Goal: Information Seeking & Learning: Learn about a topic

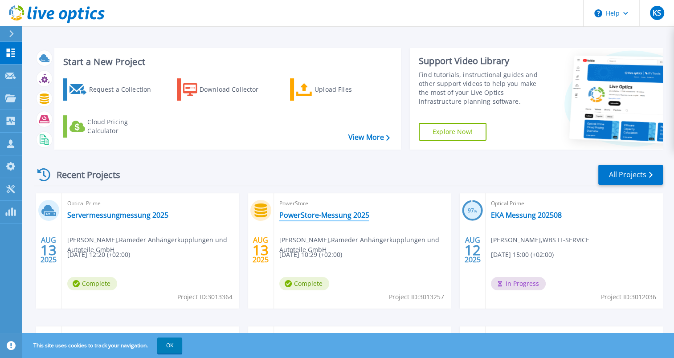
click at [315, 211] on link "PowerStore-Messung 2025" at bounding box center [324, 215] width 90 height 9
click at [313, 215] on link "PowerStore-Messung 2025" at bounding box center [324, 215] width 90 height 9
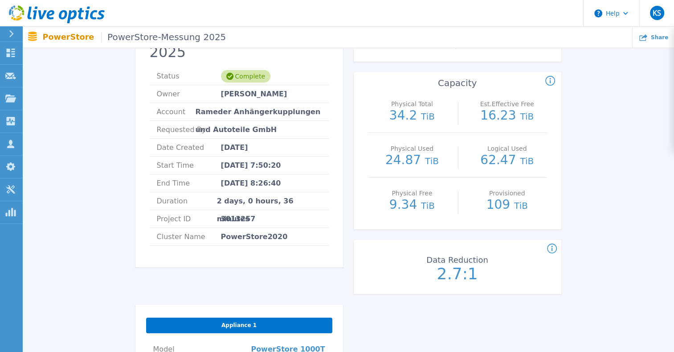
scroll to position [45, 0]
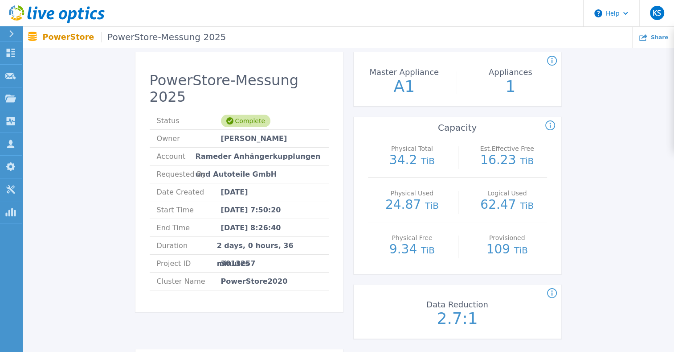
click at [130, 37] on span "PowerStore-Messung 2025" at bounding box center [163, 37] width 125 height 10
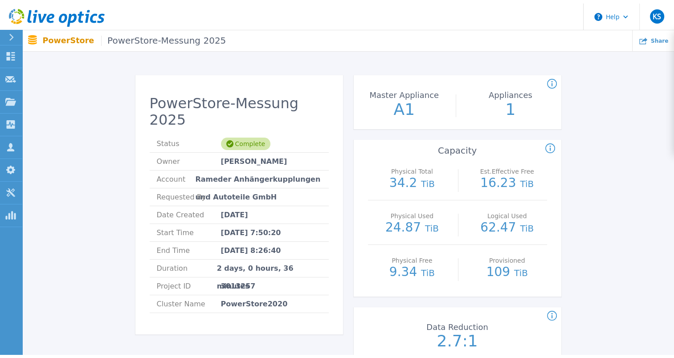
scroll to position [0, 0]
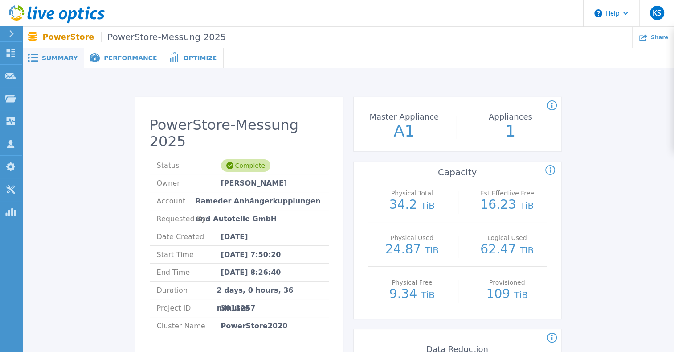
click at [119, 60] on span "Performance" at bounding box center [130, 58] width 53 height 6
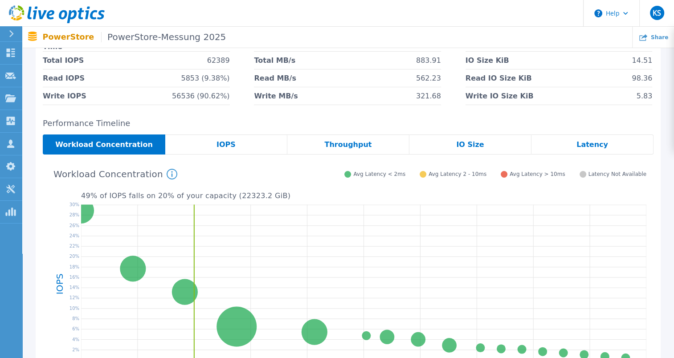
scroll to position [89, 0]
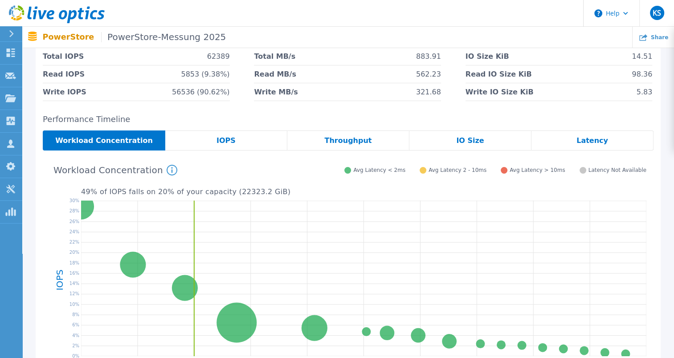
click at [232, 143] on span "IOPS" at bounding box center [226, 140] width 19 height 7
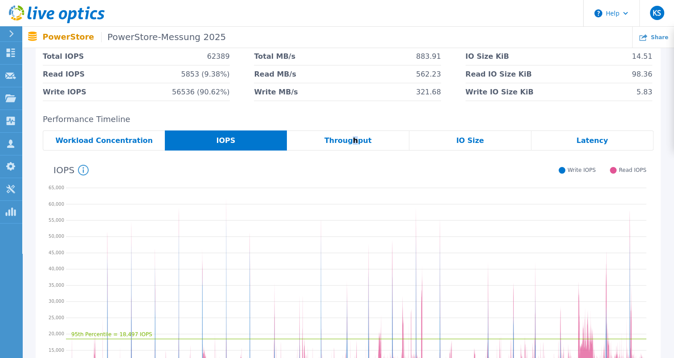
click at [354, 143] on span "Throughput" at bounding box center [347, 140] width 47 height 7
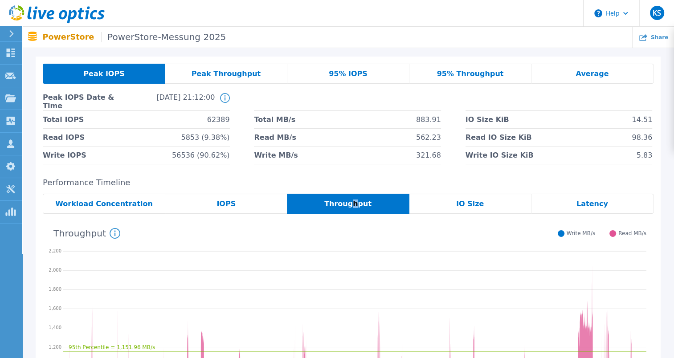
scroll to position [0, 0]
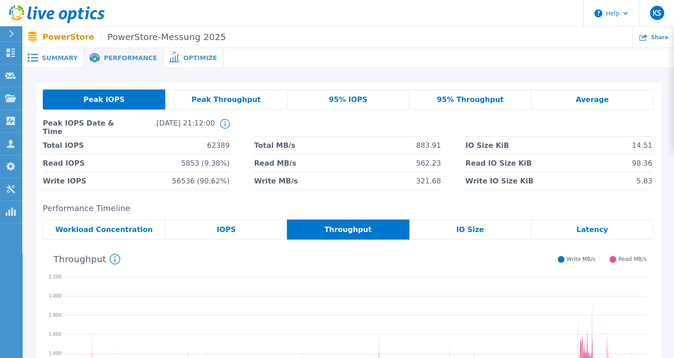
click at [231, 103] on span "Peak Throughput" at bounding box center [227, 99] width 70 height 7
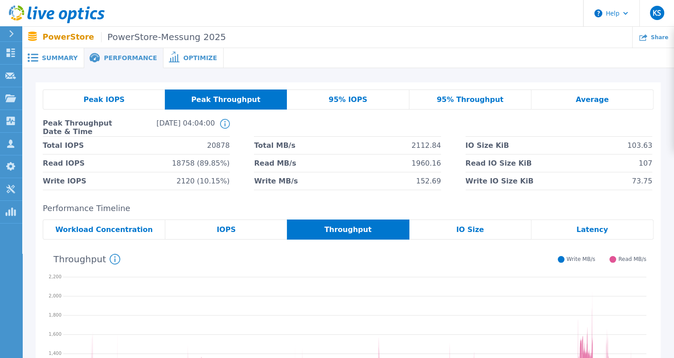
click at [25, 277] on div "Peak IOPS Peak Throughput 95% IOPS 95% Throughput Average Peak Throughput Date …" at bounding box center [348, 301] width 652 height 466
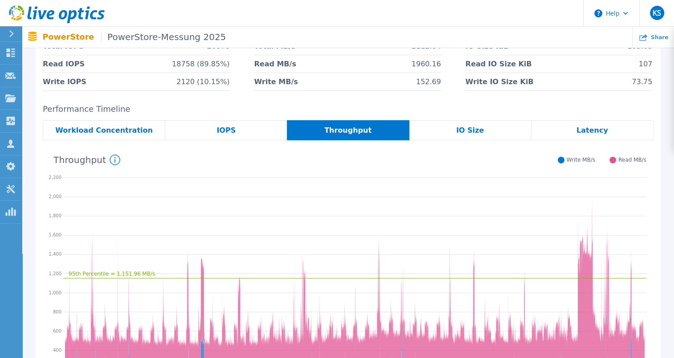
scroll to position [45, 0]
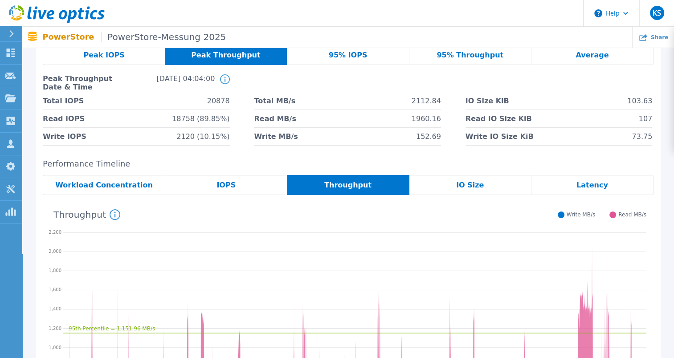
click at [357, 52] on span "95% IOPS" at bounding box center [348, 55] width 39 height 7
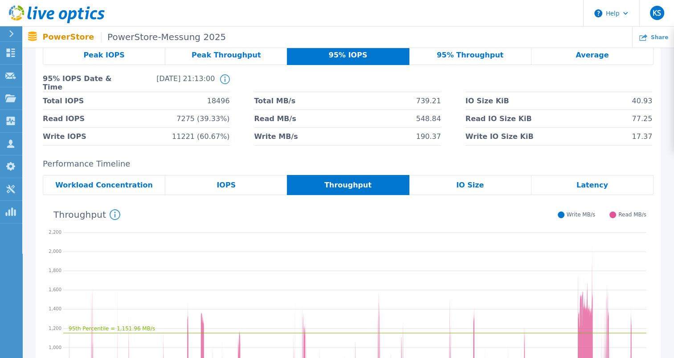
click at [481, 57] on span "95% Throughput" at bounding box center [470, 55] width 67 height 7
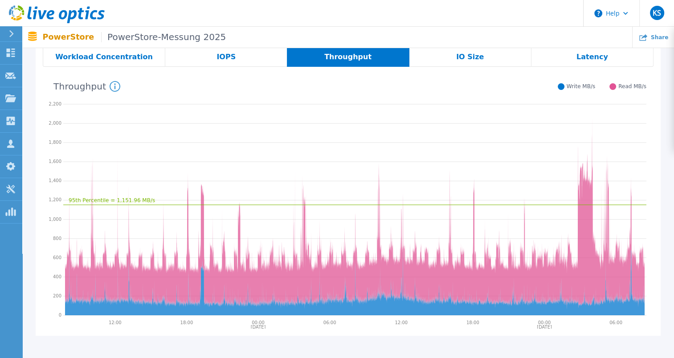
scroll to position [178, 0]
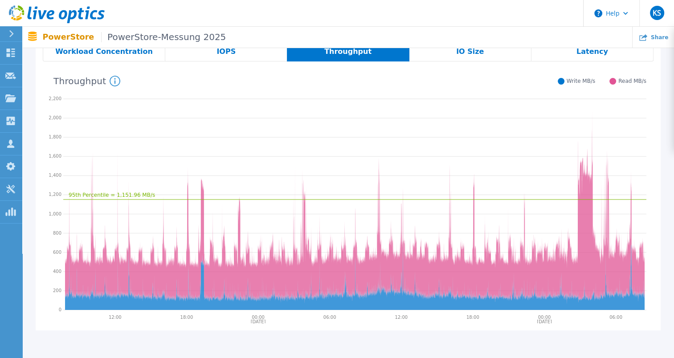
click at [472, 54] on span "IO Size" at bounding box center [470, 51] width 28 height 7
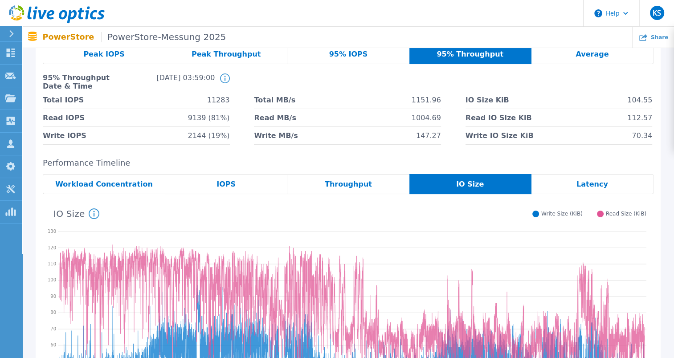
scroll to position [45, 0]
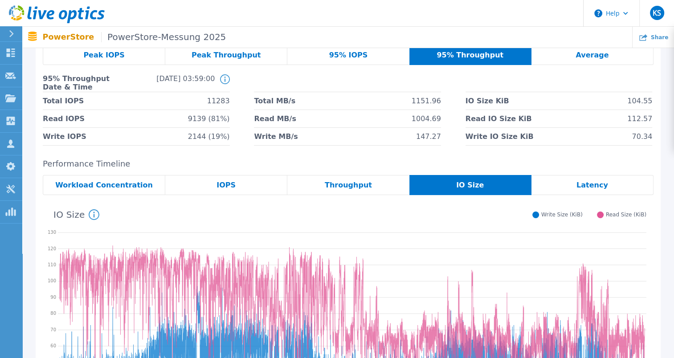
click at [366, 53] on div "95% IOPS" at bounding box center [348, 55] width 122 height 20
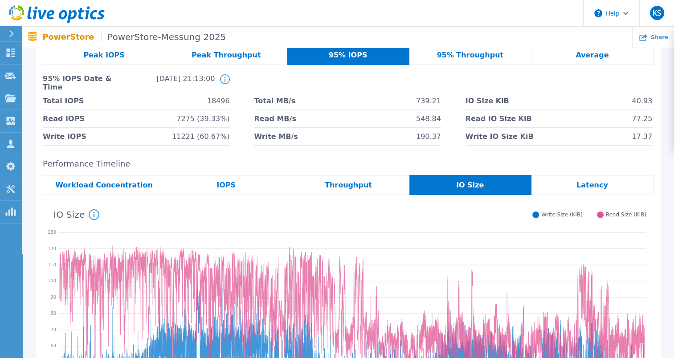
click at [474, 55] on span "95% Throughput" at bounding box center [470, 55] width 67 height 7
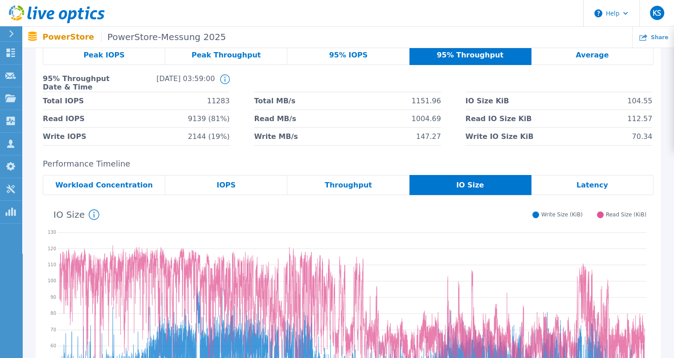
click at [580, 53] on span "Average" at bounding box center [592, 55] width 33 height 7
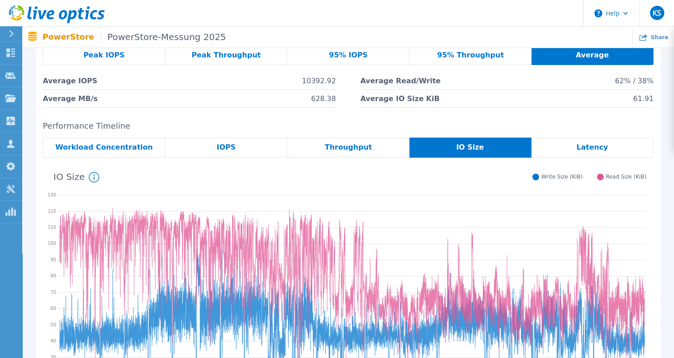
scroll to position [0, 0]
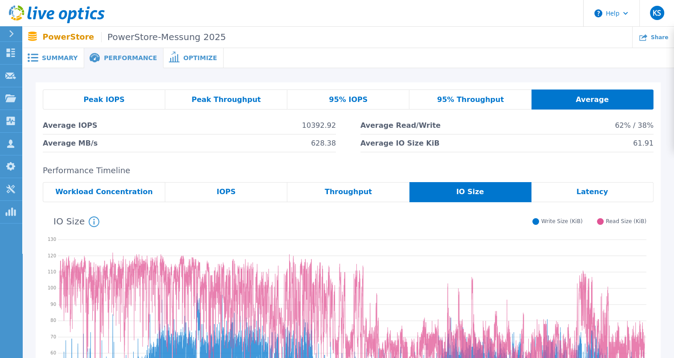
click at [61, 57] on span "Summary" at bounding box center [60, 58] width 36 height 6
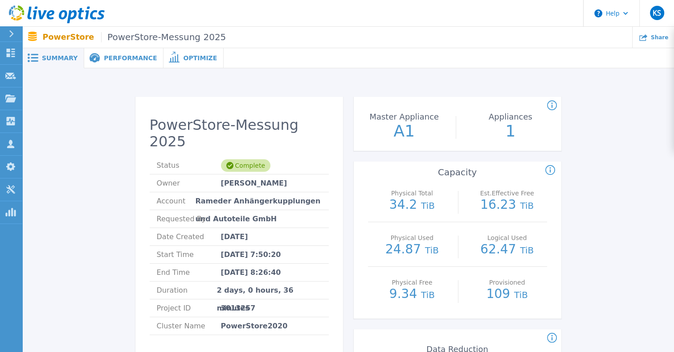
click at [183, 59] on span "Optimize" at bounding box center [200, 58] width 34 height 6
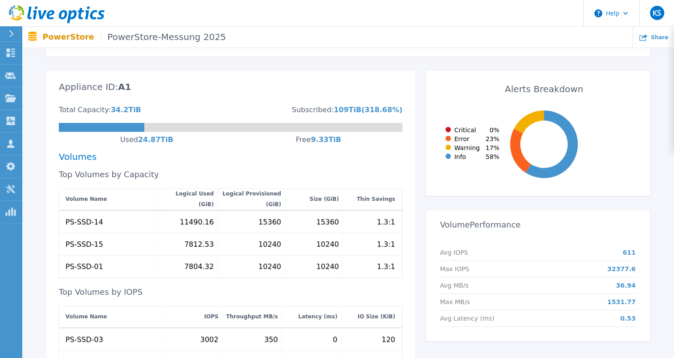
scroll to position [223, 0]
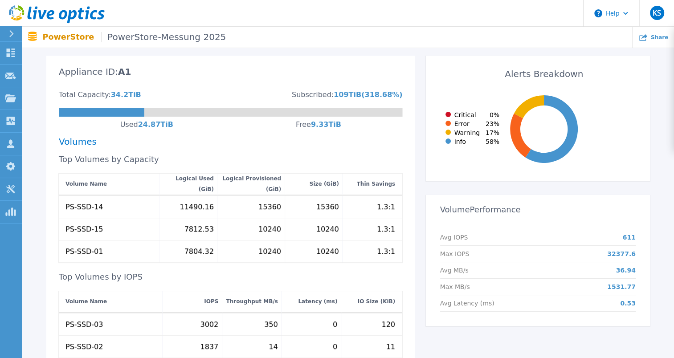
click at [514, 129] on icon at bounding box center [520, 136] width 21 height 44
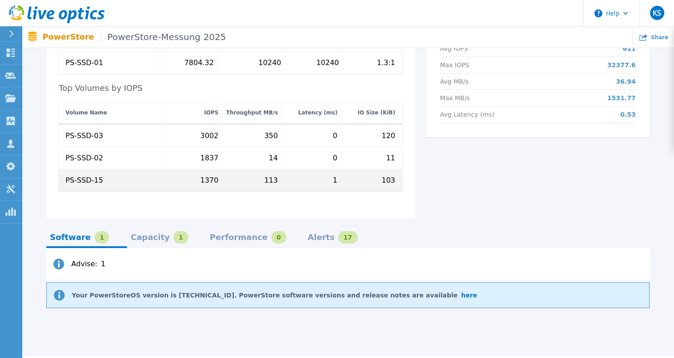
scroll to position [426, 0]
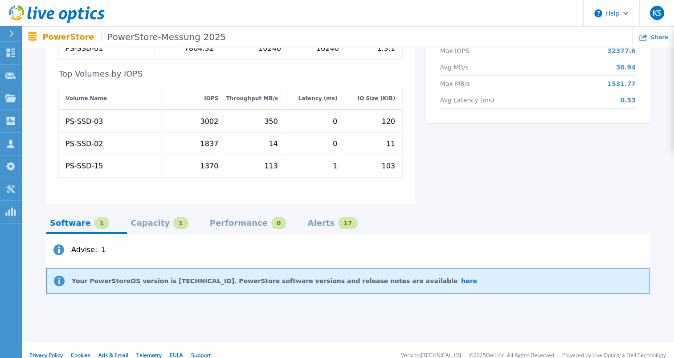
click at [137, 220] on div "Capacity" at bounding box center [150, 223] width 39 height 7
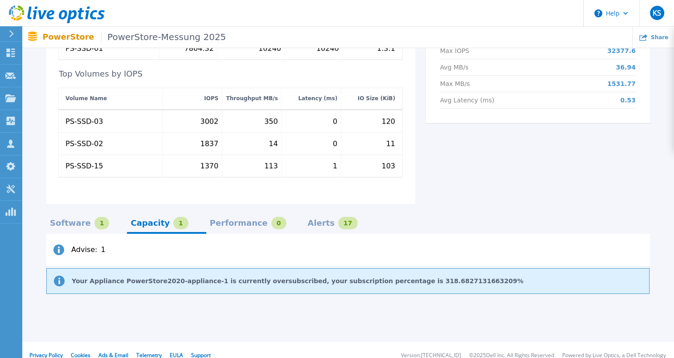
click at [210, 220] on div "Performance" at bounding box center [239, 223] width 58 height 7
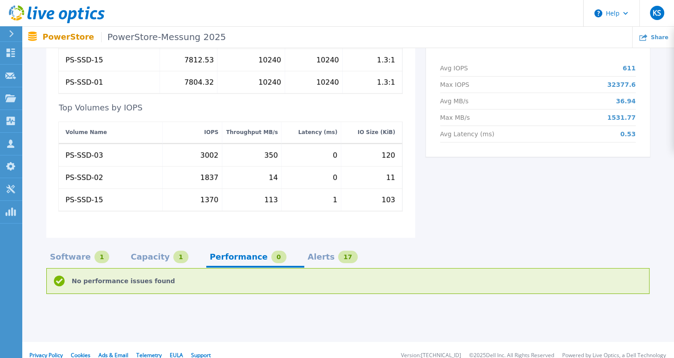
click at [308, 254] on div "Alerts" at bounding box center [321, 257] width 27 height 7
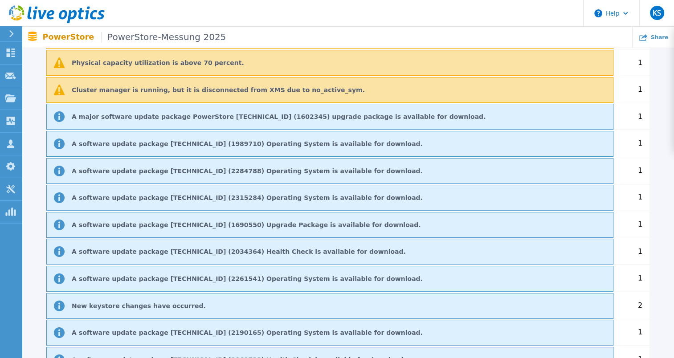
scroll to position [742, 0]
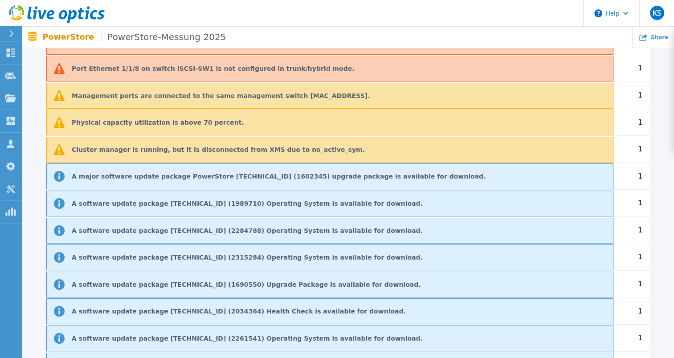
click at [188, 169] on div "A major software update package PowerStore 2.1.0.1 (1602345) upgrade package is…" at bounding box center [329, 177] width 567 height 26
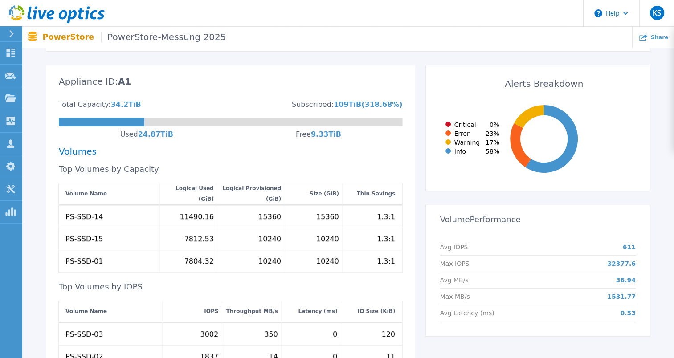
scroll to position [207, 0]
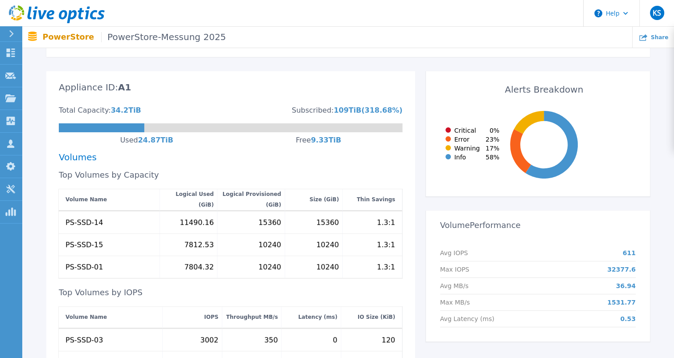
click at [173, 33] on span "PowerStore-Messung 2025" at bounding box center [163, 37] width 125 height 10
click at [64, 35] on p "PowerStore PowerStore-Messung 2025" at bounding box center [135, 37] width 184 height 10
click at [123, 38] on span "PowerStore-Messung 2025" at bounding box center [163, 37] width 125 height 10
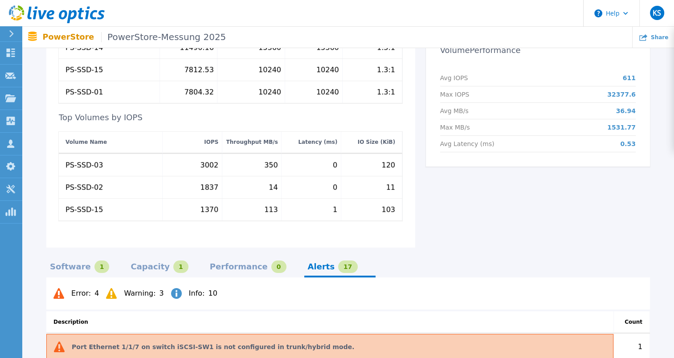
scroll to position [385, 0]
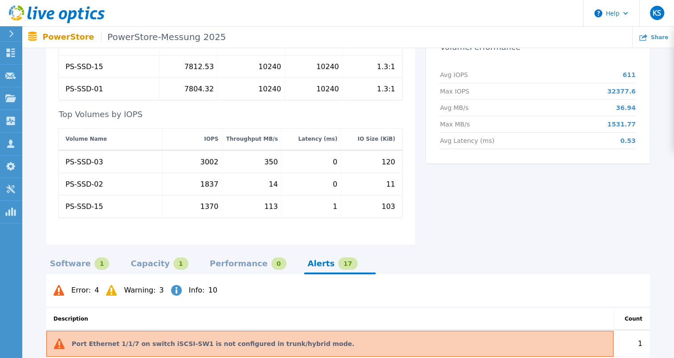
click at [59, 260] on div "Software" at bounding box center [70, 263] width 41 height 7
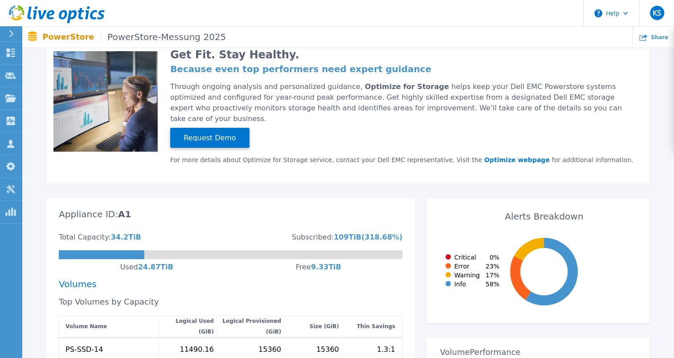
scroll to position [0, 0]
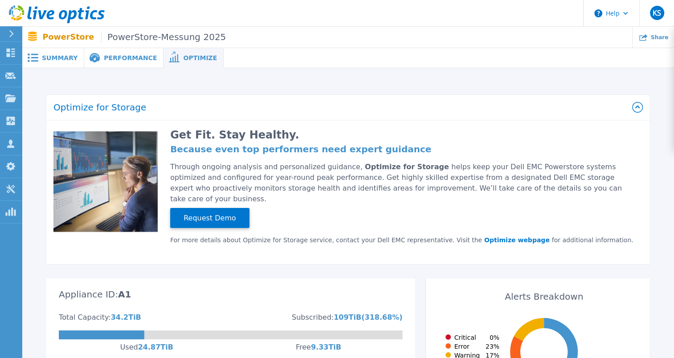
click at [116, 64] on div "Performance" at bounding box center [123, 58] width 79 height 20
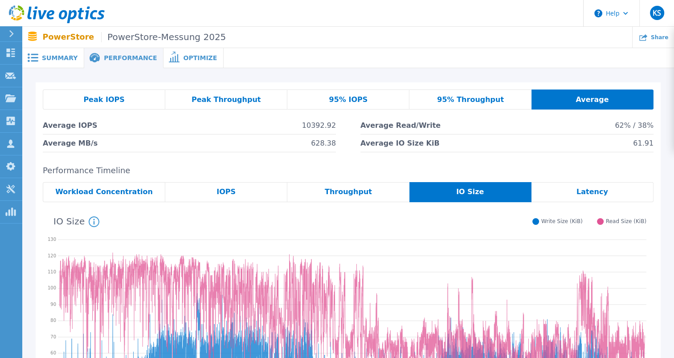
click at [126, 102] on div "Peak IOPS" at bounding box center [104, 100] width 123 height 20
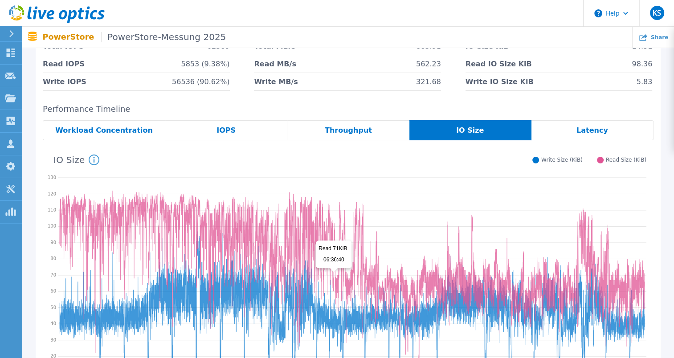
scroll to position [45, 0]
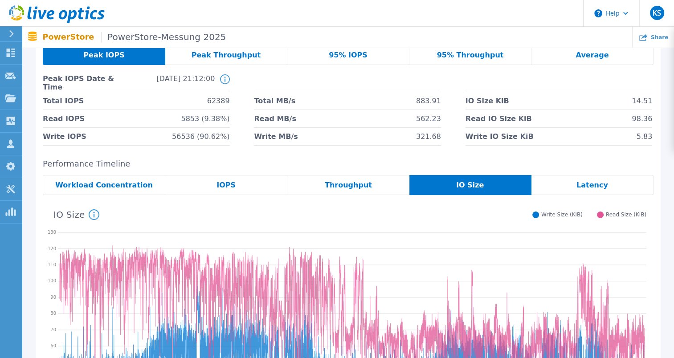
click at [244, 187] on div "IOPS" at bounding box center [226, 185] width 122 height 20
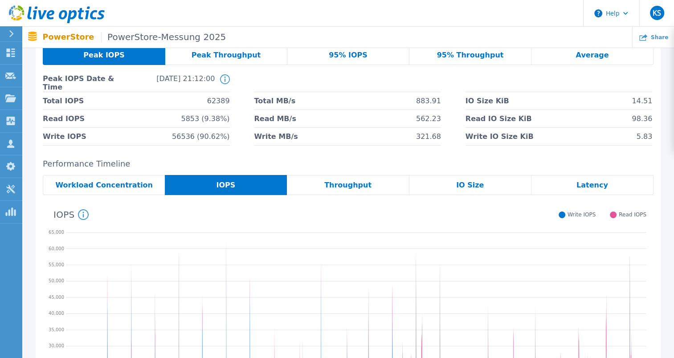
click at [569, 185] on div "Latency" at bounding box center [593, 185] width 122 height 20
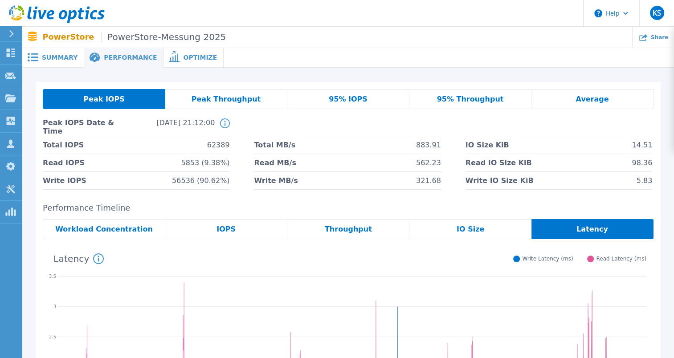
scroll to position [0, 0]
click at [608, 99] on div "Average" at bounding box center [593, 100] width 122 height 20
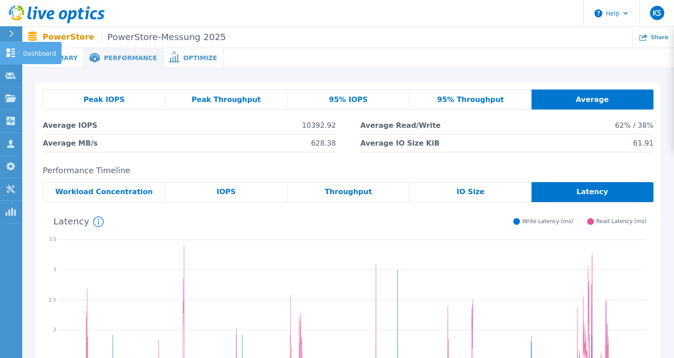
click at [12, 53] on icon at bounding box center [11, 53] width 8 height 8
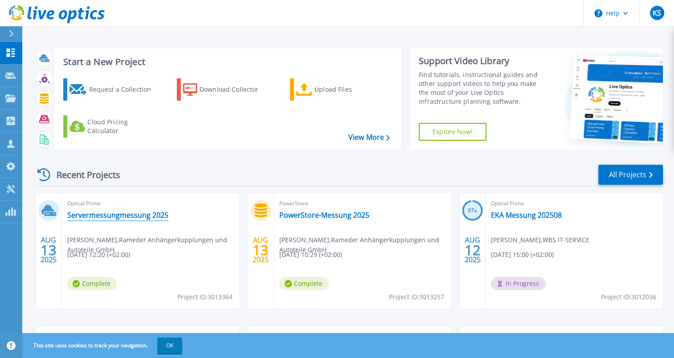
click at [140, 212] on link "Servermessungmessung 2025" at bounding box center [117, 215] width 101 height 9
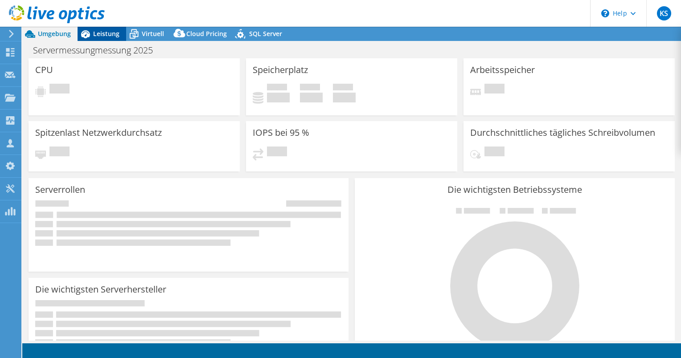
click at [103, 40] on div "Leistung" at bounding box center [102, 34] width 49 height 14
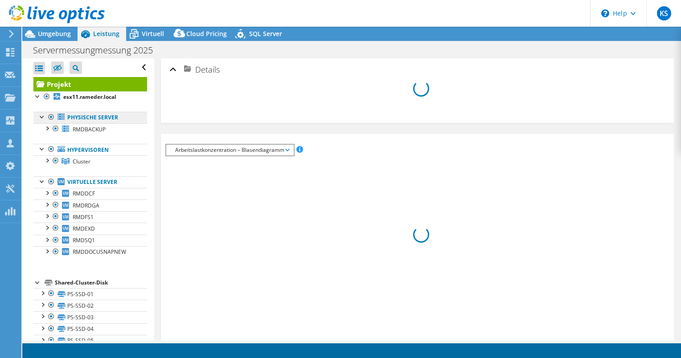
select select "USD"
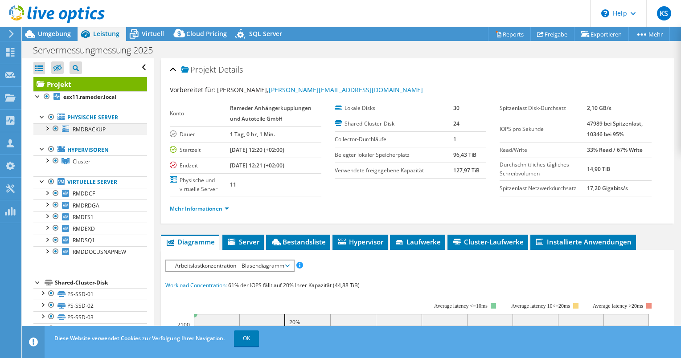
click at [53, 128] on div at bounding box center [55, 128] width 9 height 11
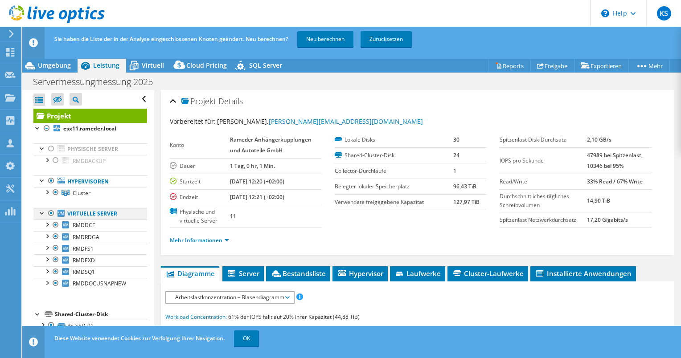
click at [50, 212] on div at bounding box center [51, 213] width 9 height 11
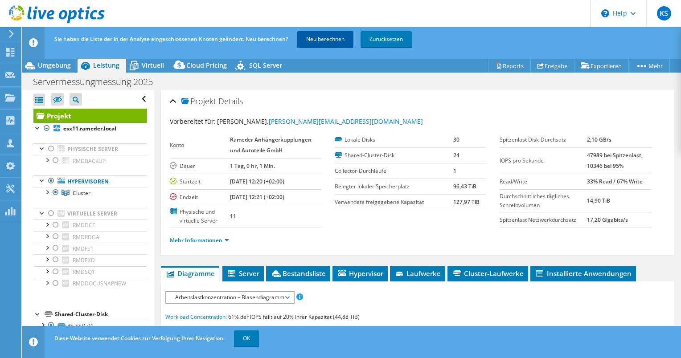
click at [313, 39] on link "Neu berechnen" at bounding box center [325, 39] width 56 height 16
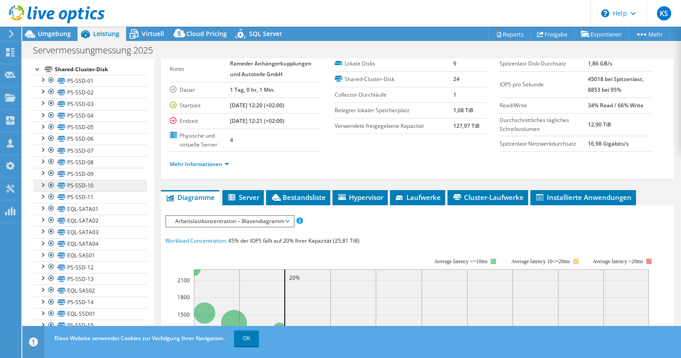
scroll to position [223, 0]
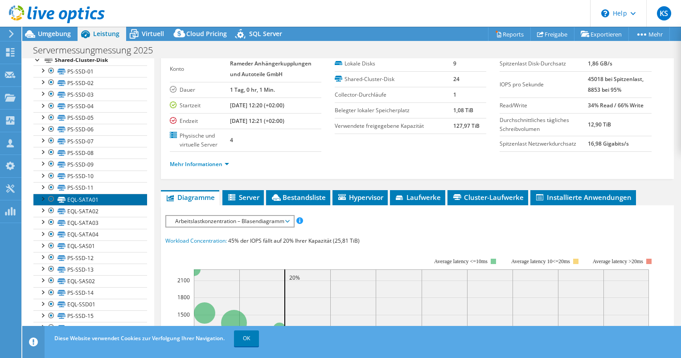
click at [117, 197] on link "EQL-SATA01" at bounding box center [90, 200] width 114 height 12
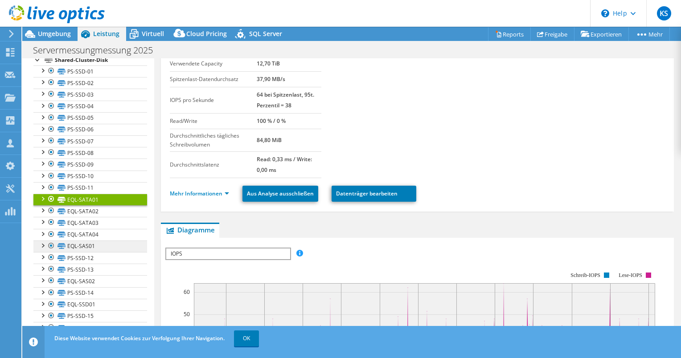
scroll to position [178, 0]
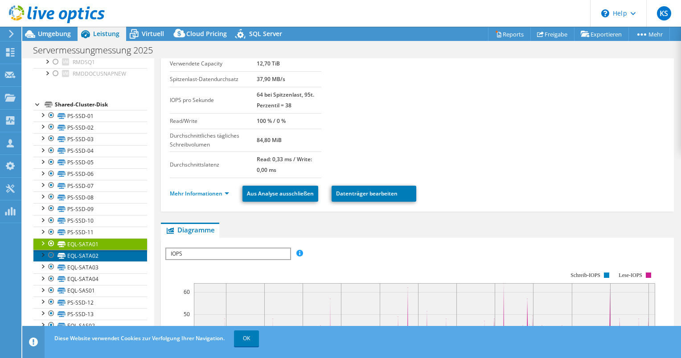
click at [98, 253] on link "EQL-SATA02" at bounding box center [90, 256] width 114 height 12
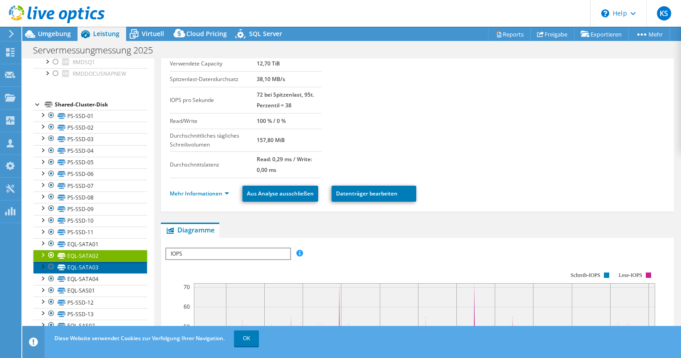
click at [95, 264] on link "EQL-SATA03" at bounding box center [90, 268] width 114 height 12
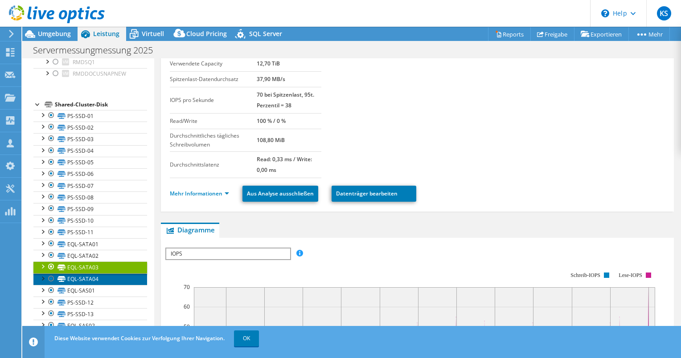
click at [92, 277] on link "EQL-SATA04" at bounding box center [90, 280] width 114 height 12
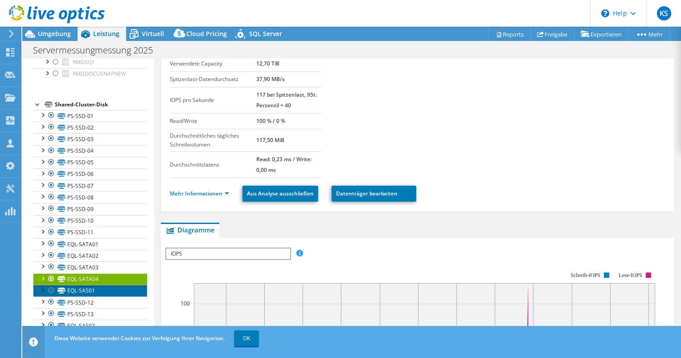
click at [92, 289] on link "EQL-SAS01" at bounding box center [90, 291] width 114 height 12
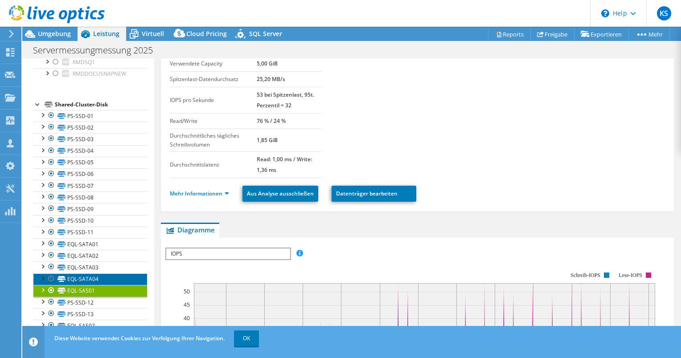
click at [93, 279] on link "EQL-SATA04" at bounding box center [90, 280] width 114 height 12
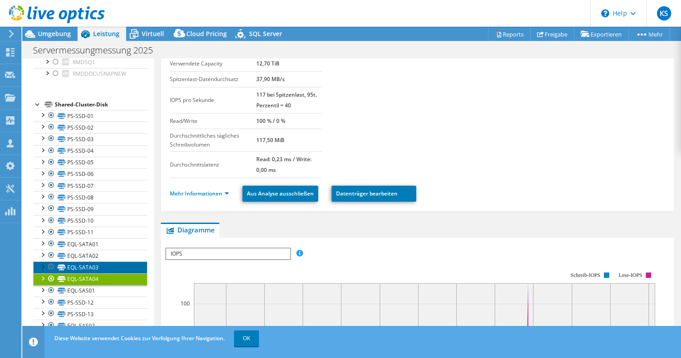
click at [94, 265] on link "EQL-SATA03" at bounding box center [90, 268] width 114 height 12
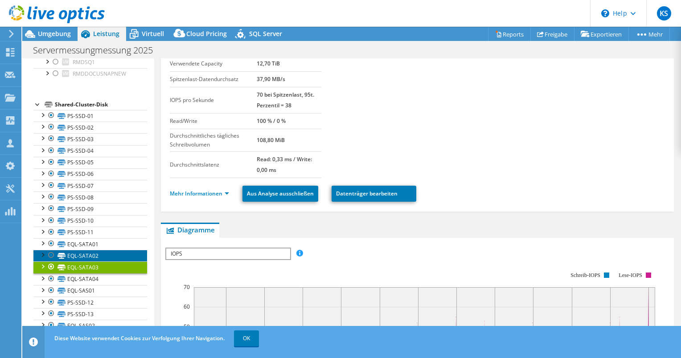
click at [94, 252] on link "EQL-SATA02" at bounding box center [90, 256] width 114 height 12
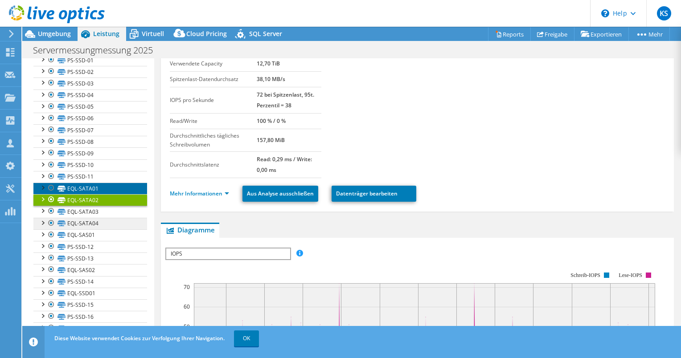
scroll to position [235, 0]
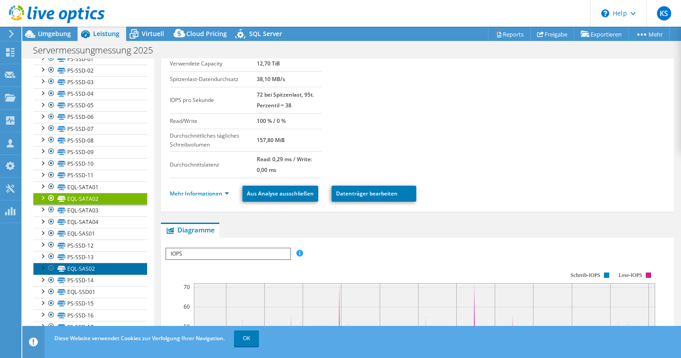
click at [100, 267] on link "EQL-SAS02" at bounding box center [90, 269] width 114 height 12
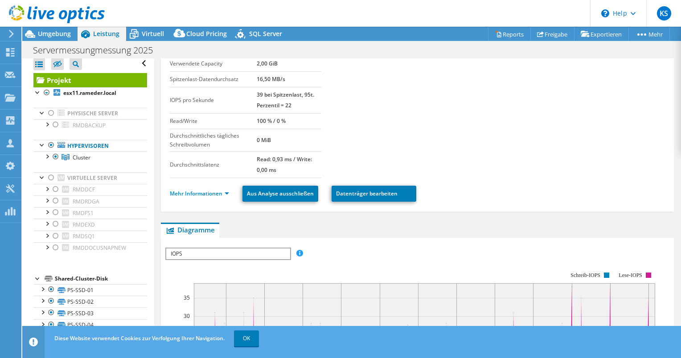
scroll to position [0, 0]
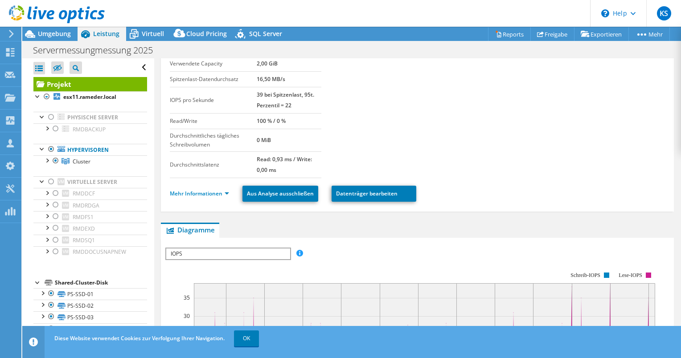
click at [76, 80] on link "Projekt" at bounding box center [90, 84] width 114 height 14
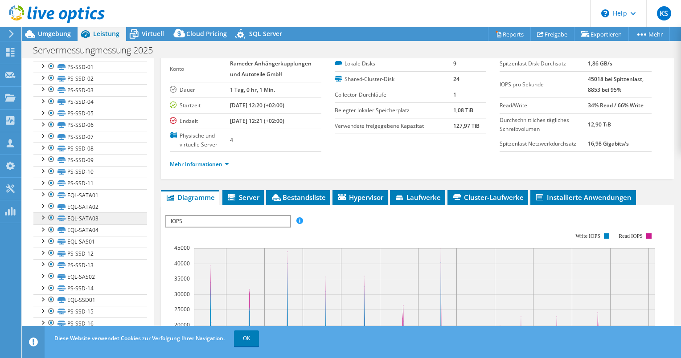
scroll to position [235, 0]
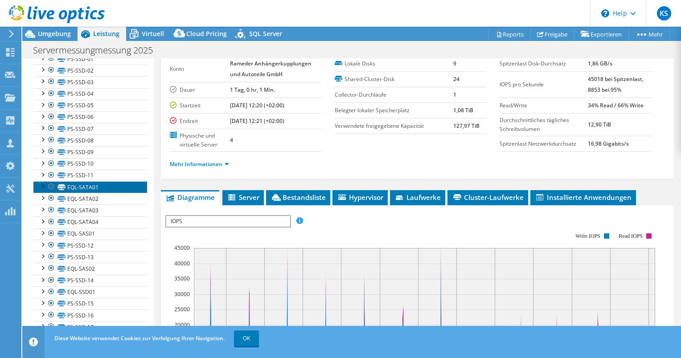
click at [104, 185] on link "EQL-SATA01" at bounding box center [90, 187] width 114 height 12
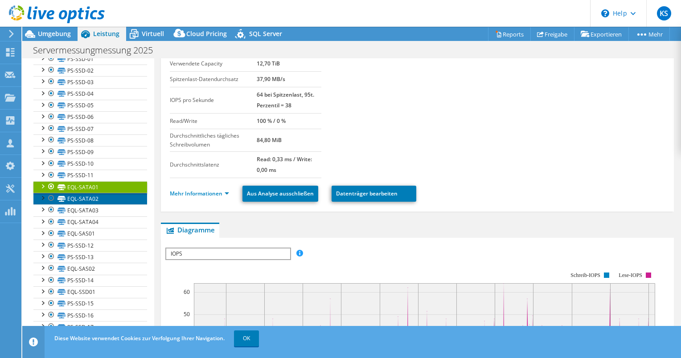
click at [95, 200] on link "EQL-SATA02" at bounding box center [90, 199] width 114 height 12
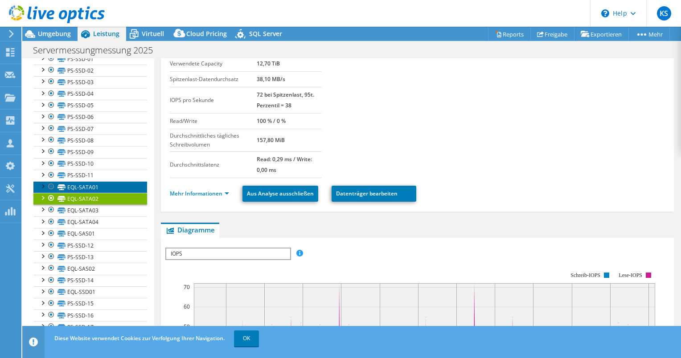
click at [100, 187] on link "EQL-SATA01" at bounding box center [90, 187] width 114 height 12
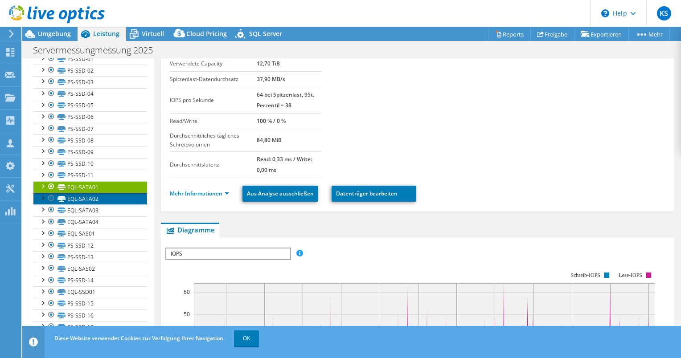
click at [95, 196] on link "EQL-SATA02" at bounding box center [90, 199] width 114 height 12
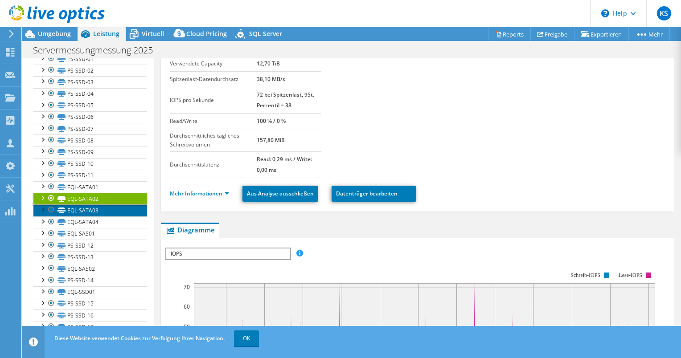
click at [94, 205] on link "EQL-SATA03" at bounding box center [90, 211] width 114 height 12
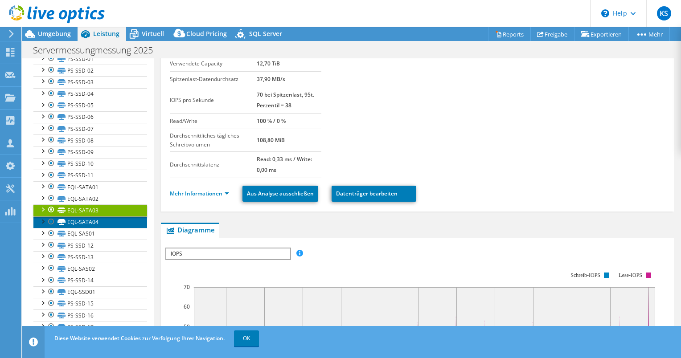
click at [91, 219] on link "EQL-SATA04" at bounding box center [90, 223] width 114 height 12
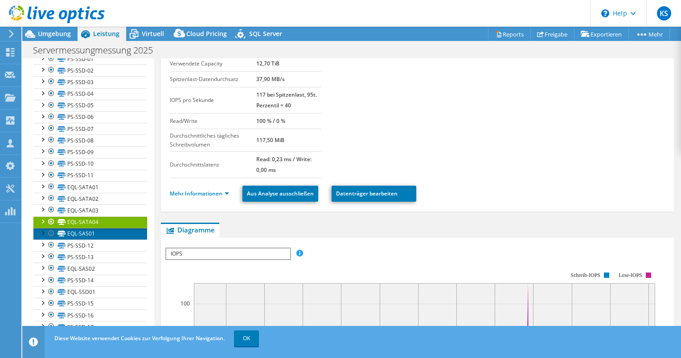
click at [89, 230] on link "EQL-SAS01" at bounding box center [90, 234] width 114 height 12
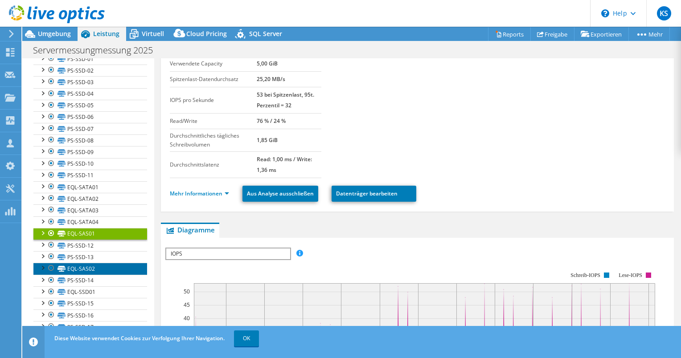
click at [87, 263] on link "EQL-SAS02" at bounding box center [90, 269] width 114 height 12
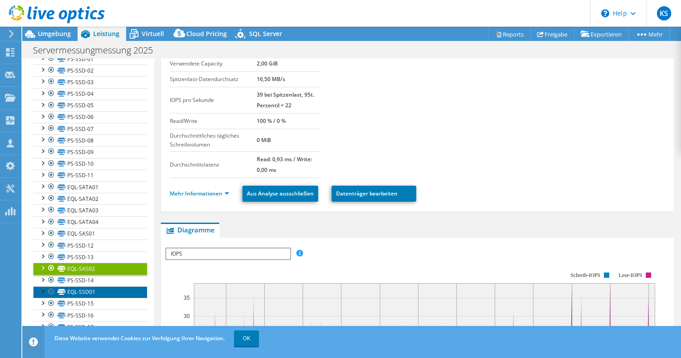
click at [109, 287] on link "EQL-SSD01" at bounding box center [90, 293] width 114 height 12
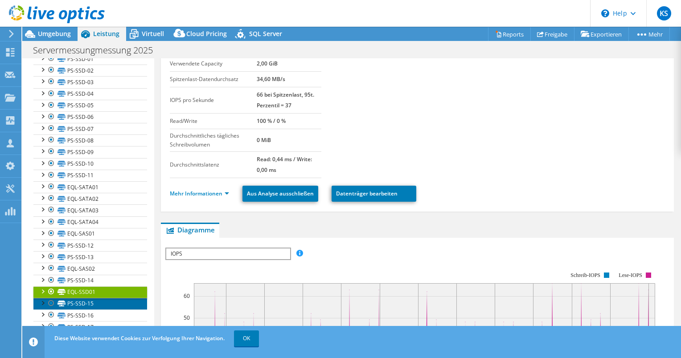
click at [102, 299] on link "PS-SSD-15" at bounding box center [90, 304] width 114 height 12
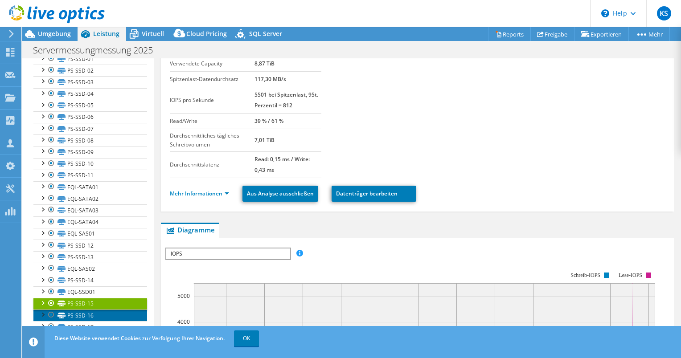
click at [94, 314] on link "PS-SSD-16" at bounding box center [90, 316] width 114 height 12
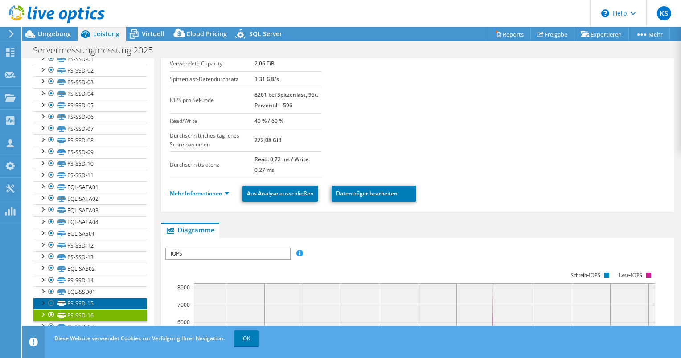
click at [91, 299] on link "PS-SSD-15" at bounding box center [90, 304] width 114 height 12
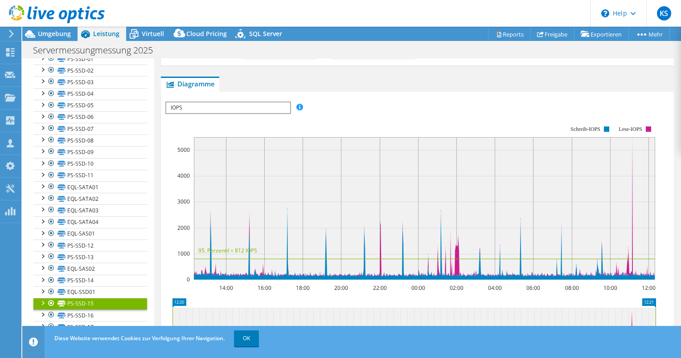
scroll to position [223, 0]
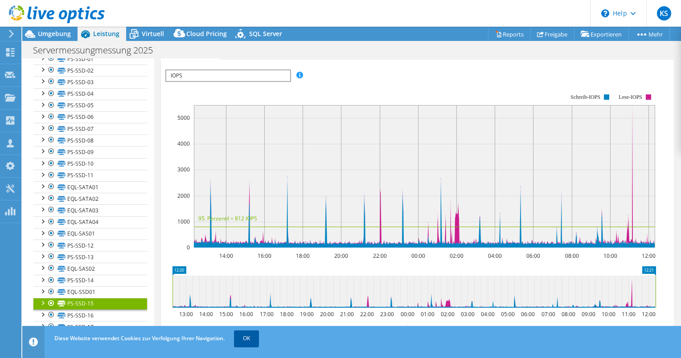
click at [248, 336] on link "OK" at bounding box center [246, 339] width 25 height 16
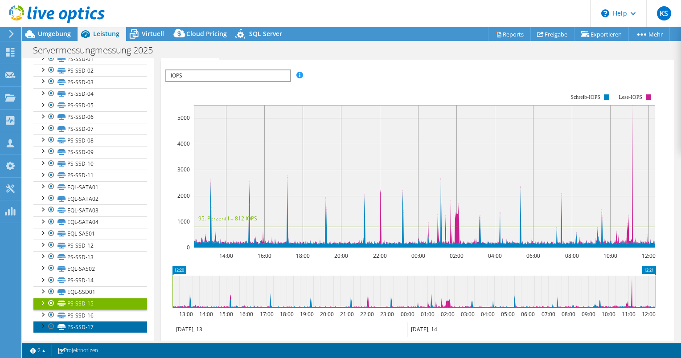
click at [74, 325] on link "PS-SSD-17" at bounding box center [90, 327] width 114 height 12
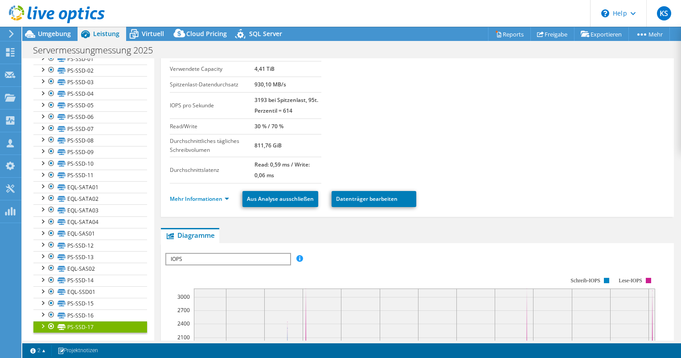
scroll to position [0, 0]
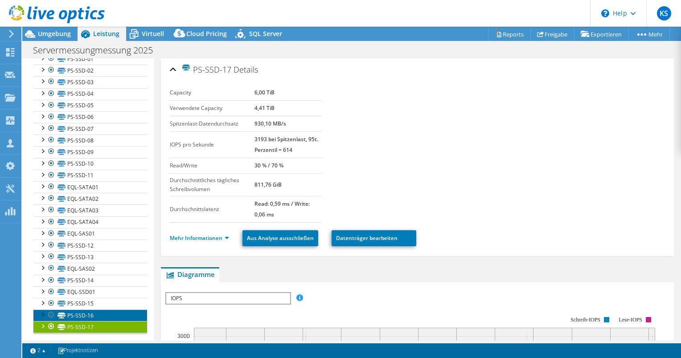
click at [84, 311] on link "PS-SSD-16" at bounding box center [90, 316] width 114 height 12
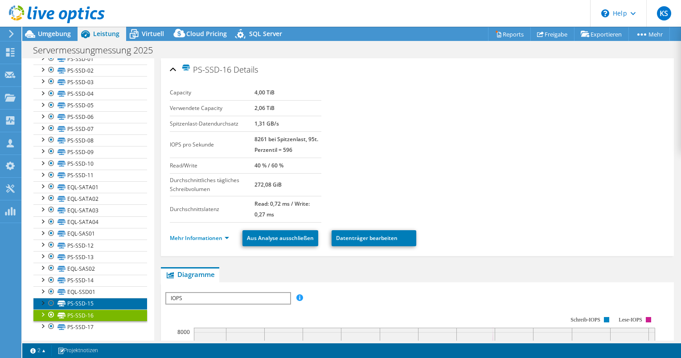
click at [86, 300] on link "PS-SSD-15" at bounding box center [90, 304] width 114 height 12
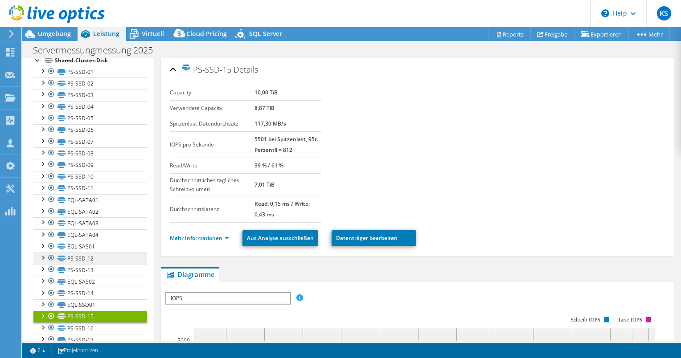
scroll to position [235, 0]
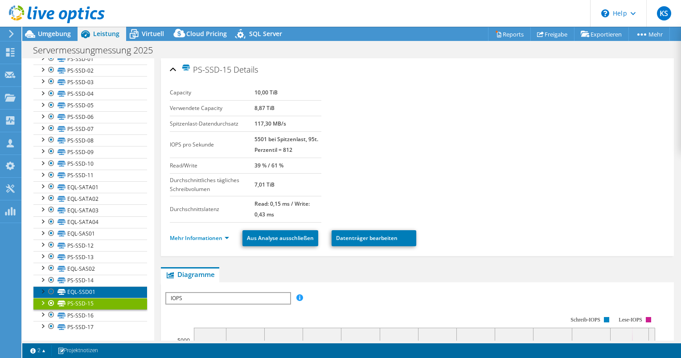
click at [89, 289] on link "EQL-SSD01" at bounding box center [90, 293] width 114 height 12
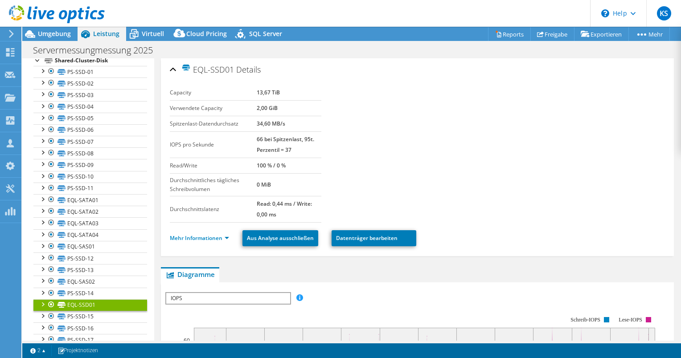
scroll to position [221, 0]
click at [29, 93] on div "Alle öffnen Alle schließen Ausgeschlossene Knoten verbergen Projektbaumfilter" at bounding box center [87, 97] width 131 height 521
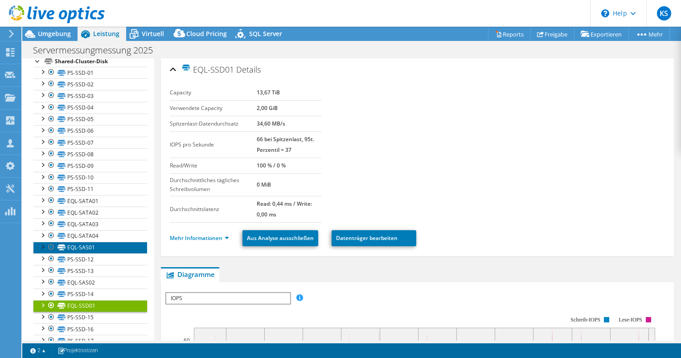
click at [100, 246] on link "EQL-SAS01" at bounding box center [90, 248] width 114 height 12
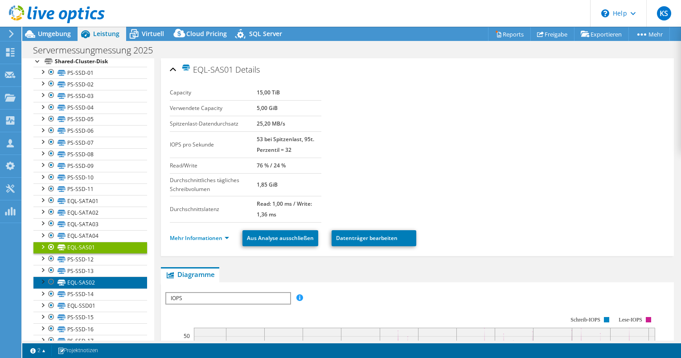
click at [97, 280] on link "EQL-SAS02" at bounding box center [90, 283] width 114 height 12
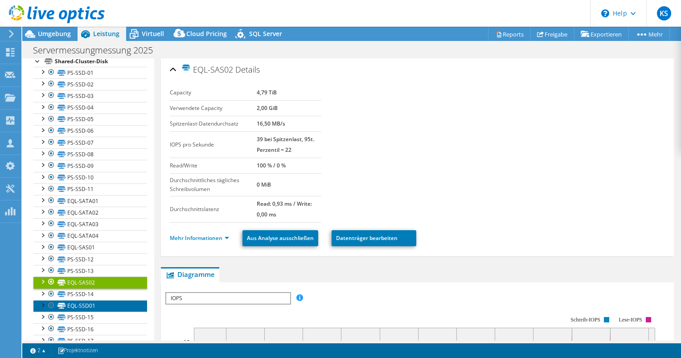
click at [92, 301] on link "EQL-SSD01" at bounding box center [90, 306] width 114 height 12
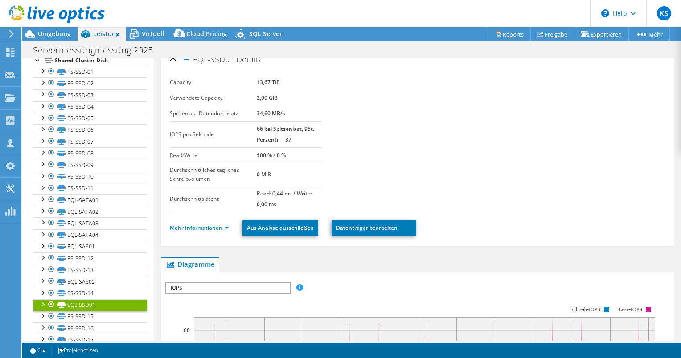
scroll to position [0, 0]
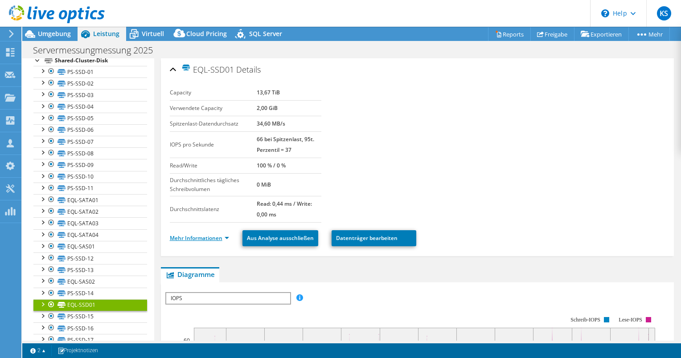
click at [214, 235] on link "Mehr Informationen" at bounding box center [199, 238] width 59 height 8
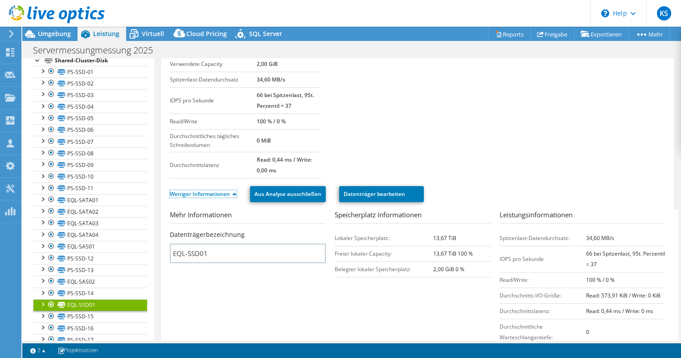
scroll to position [45, 0]
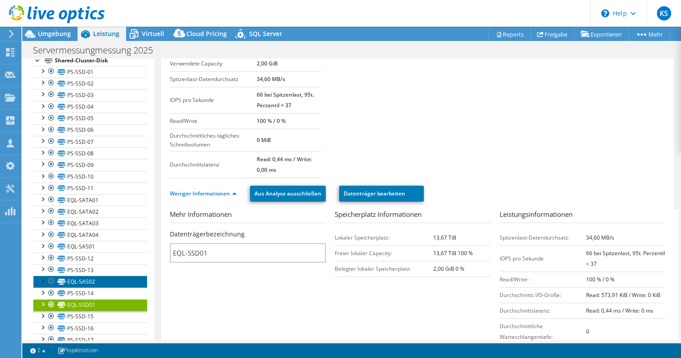
click at [86, 280] on link "EQL-SAS02" at bounding box center [90, 282] width 114 height 12
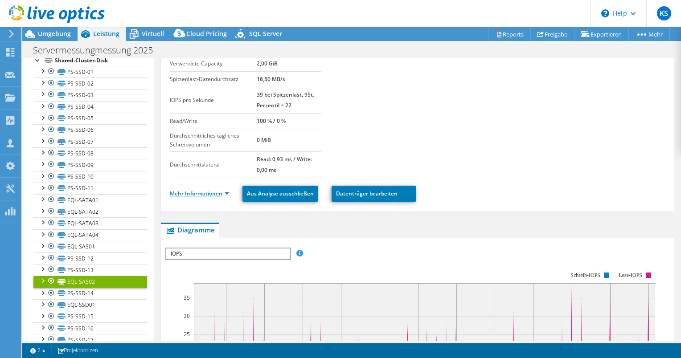
click at [202, 192] on link "Mehr Informationen" at bounding box center [199, 194] width 59 height 8
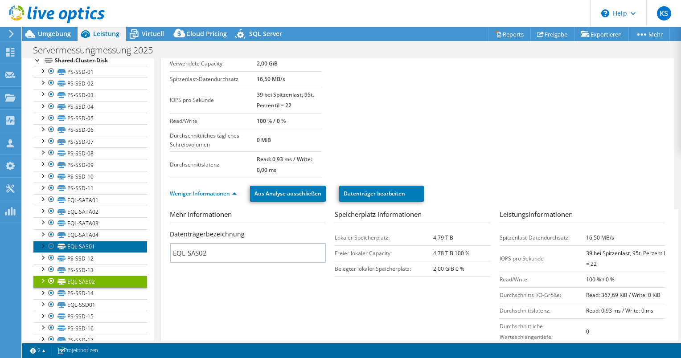
click at [81, 242] on link "EQL-SAS01" at bounding box center [90, 247] width 114 height 12
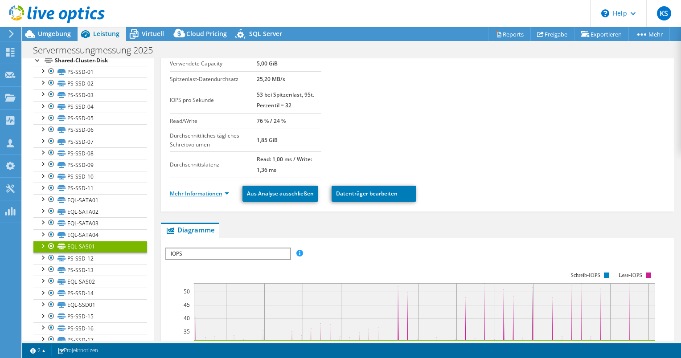
click at [193, 192] on link "Mehr Informationen" at bounding box center [199, 194] width 59 height 8
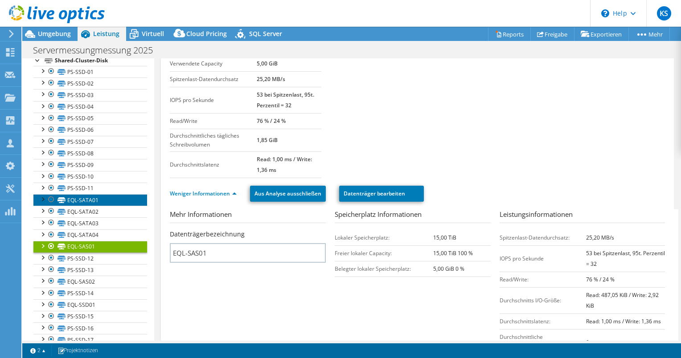
click at [94, 198] on link "EQL-SATA01" at bounding box center [90, 200] width 114 height 12
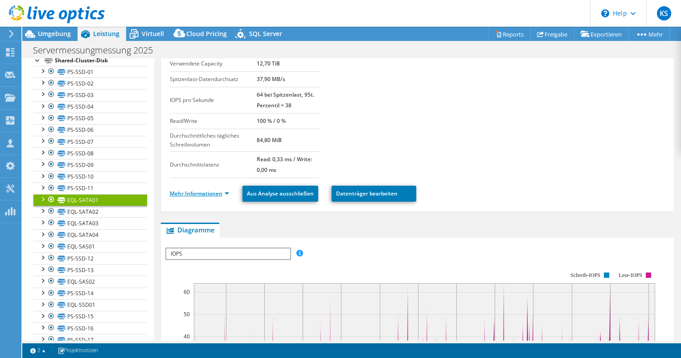
click at [185, 192] on link "Mehr Informationen" at bounding box center [199, 194] width 59 height 8
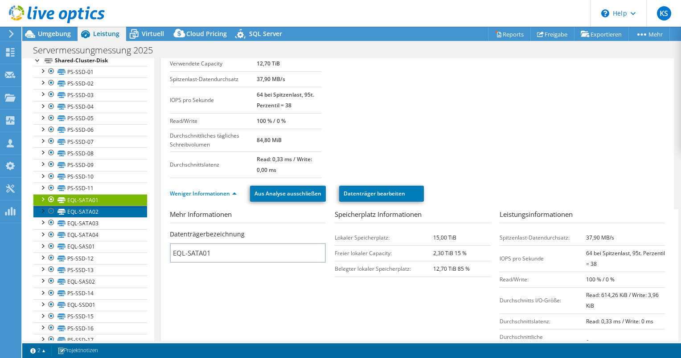
click at [104, 207] on link "EQL-SATA02" at bounding box center [90, 212] width 114 height 12
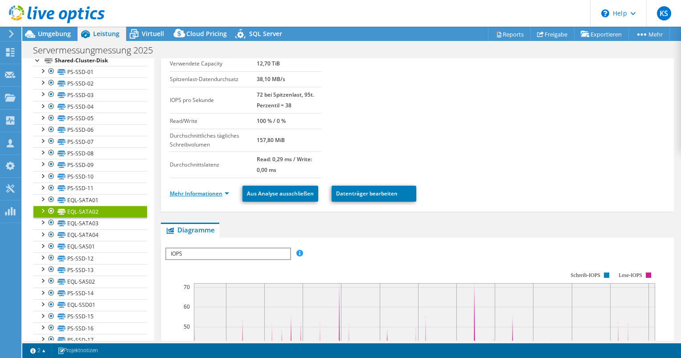
click at [184, 190] on link "Mehr Informationen" at bounding box center [199, 194] width 59 height 8
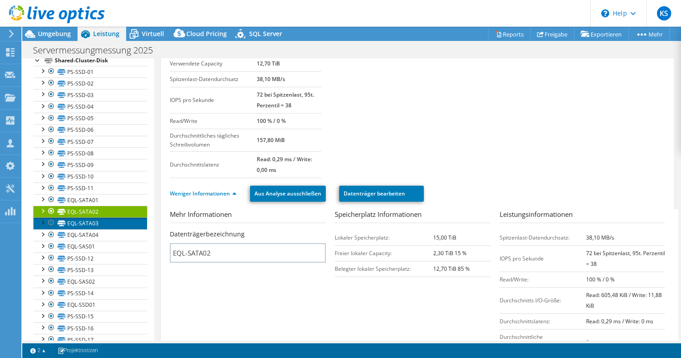
click at [75, 221] on link "EQL-SATA03" at bounding box center [90, 223] width 114 height 12
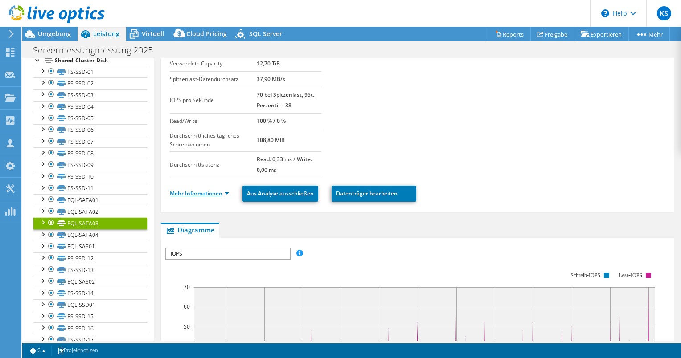
click at [189, 192] on link "Mehr Informationen" at bounding box center [199, 194] width 59 height 8
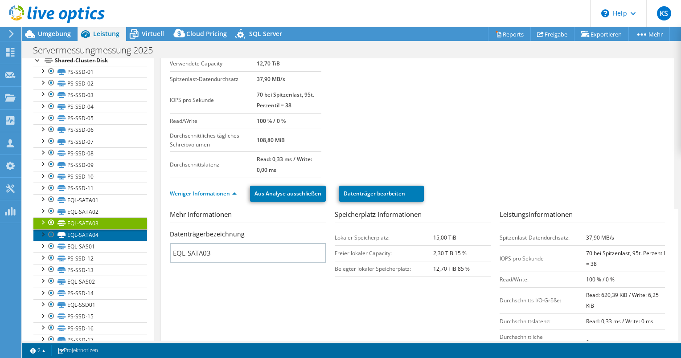
click at [90, 236] on link "EQL-SATA04" at bounding box center [90, 235] width 114 height 12
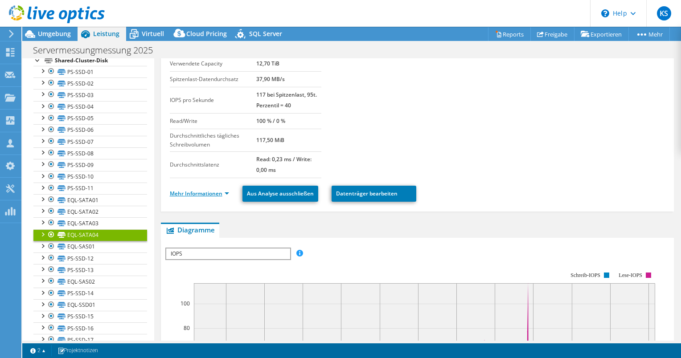
click at [203, 190] on link "Mehr Informationen" at bounding box center [199, 194] width 59 height 8
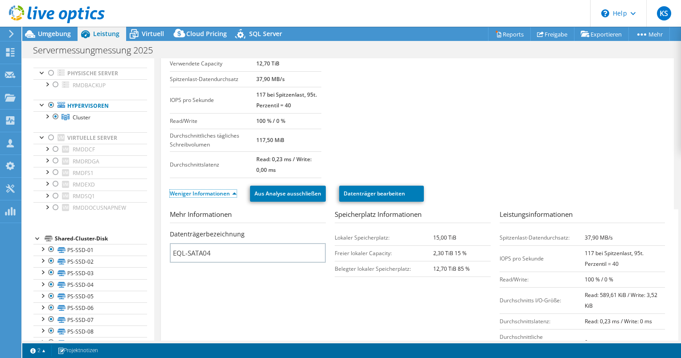
scroll to position [178, 0]
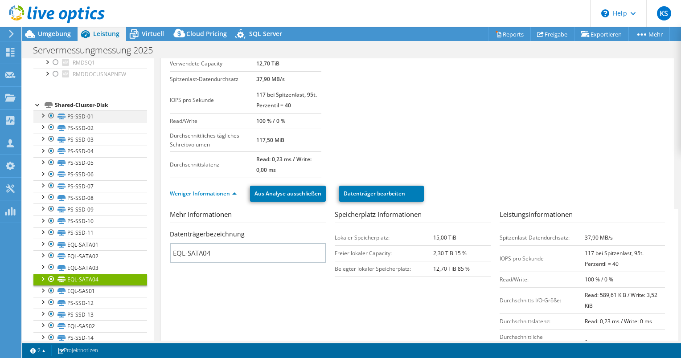
click at [52, 116] on div at bounding box center [51, 116] width 9 height 11
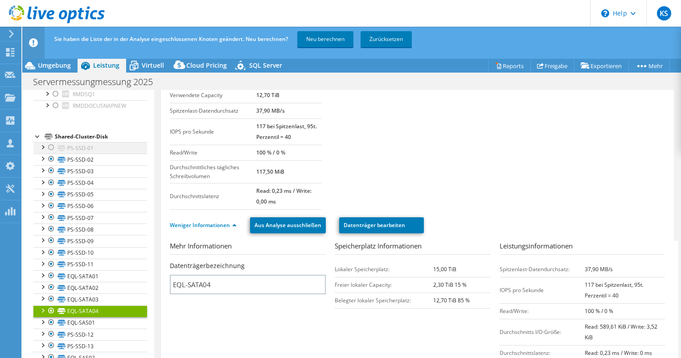
click at [52, 129] on div "Projekt esx11.rameder.local Physische Server [GEOGRAPHIC_DATA]" at bounding box center [90, 176] width 114 height 491
click at [49, 159] on div at bounding box center [51, 159] width 9 height 11
click at [50, 171] on div at bounding box center [51, 170] width 9 height 11
click at [50, 184] on div at bounding box center [51, 182] width 9 height 11
click at [50, 192] on div at bounding box center [51, 194] width 9 height 11
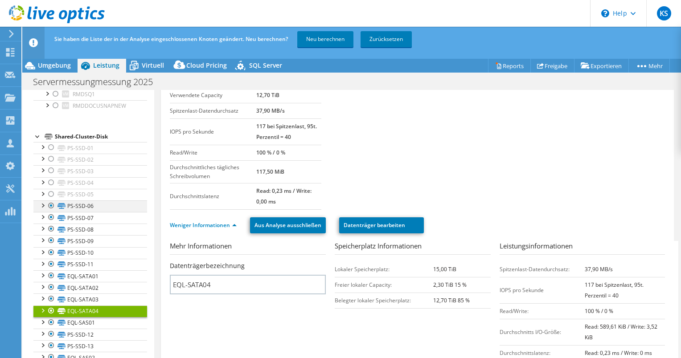
click at [49, 209] on div at bounding box center [51, 206] width 9 height 11
click at [50, 216] on div at bounding box center [51, 217] width 9 height 11
click at [48, 227] on div at bounding box center [51, 229] width 9 height 11
click at [52, 237] on div at bounding box center [51, 240] width 9 height 11
click at [50, 250] on div at bounding box center [51, 252] width 9 height 11
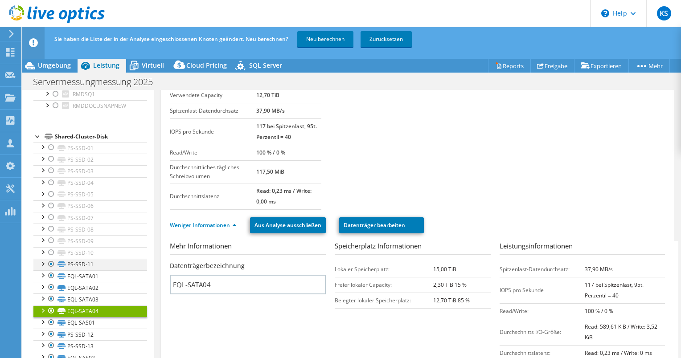
click at [49, 262] on div at bounding box center [51, 264] width 9 height 11
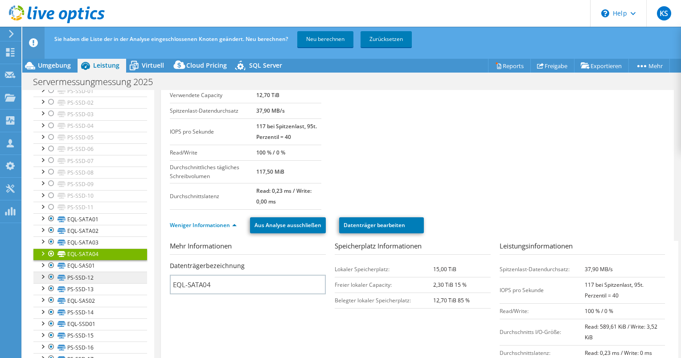
scroll to position [235, 0]
click at [52, 274] on div at bounding box center [51, 276] width 9 height 11
click at [52, 284] on div at bounding box center [51, 288] width 9 height 11
click at [52, 307] on div at bounding box center [51, 312] width 9 height 11
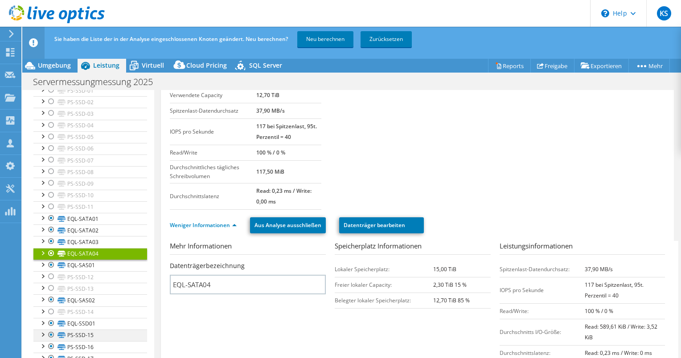
click at [51, 332] on div at bounding box center [51, 335] width 9 height 11
click at [52, 342] on div at bounding box center [51, 346] width 9 height 11
click at [50, 355] on div at bounding box center [51, 358] width 9 height 11
click at [318, 38] on link "Neu berechnen" at bounding box center [325, 39] width 56 height 16
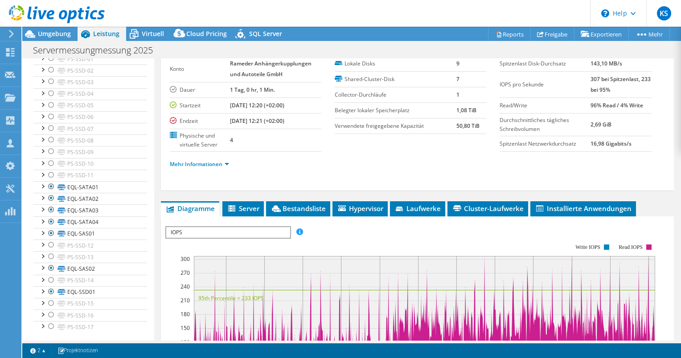
scroll to position [0, 0]
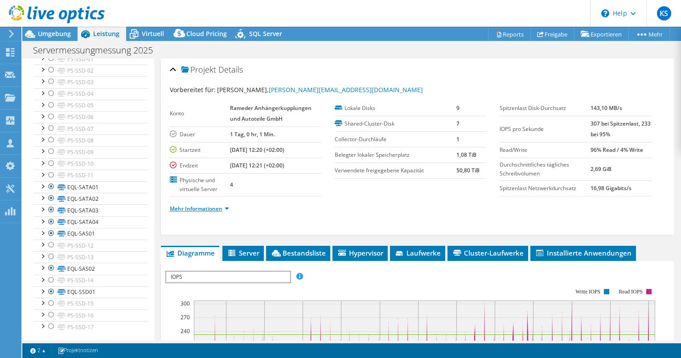
click at [196, 208] on link "Mehr Informationen" at bounding box center [199, 209] width 59 height 8
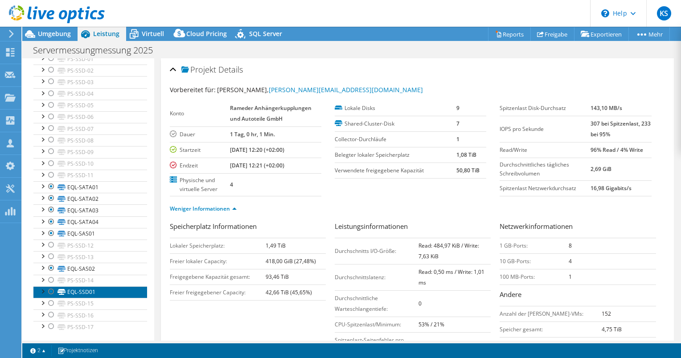
click at [88, 290] on link "EQL-SSD01" at bounding box center [90, 293] width 114 height 12
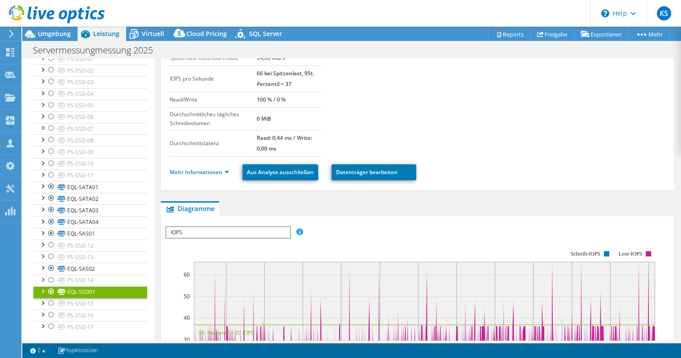
scroll to position [89, 0]
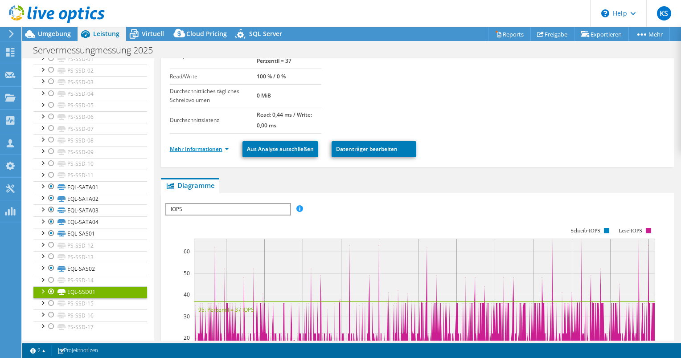
click at [204, 147] on link "Mehr Informationen" at bounding box center [199, 149] width 59 height 8
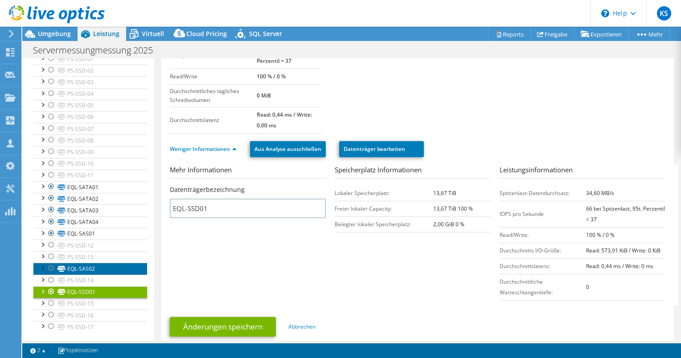
click at [88, 266] on link "EQL-SAS02" at bounding box center [90, 269] width 114 height 12
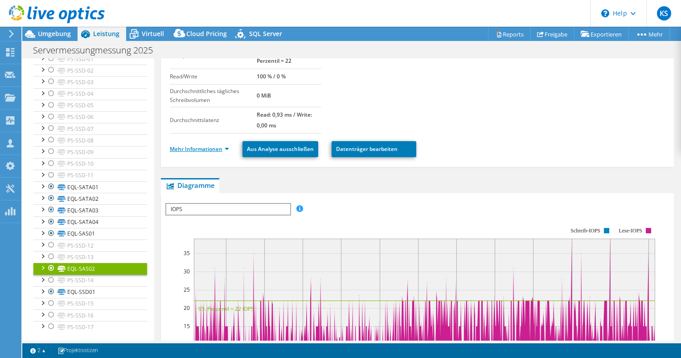
click at [192, 149] on link "Mehr Informationen" at bounding box center [199, 149] width 59 height 8
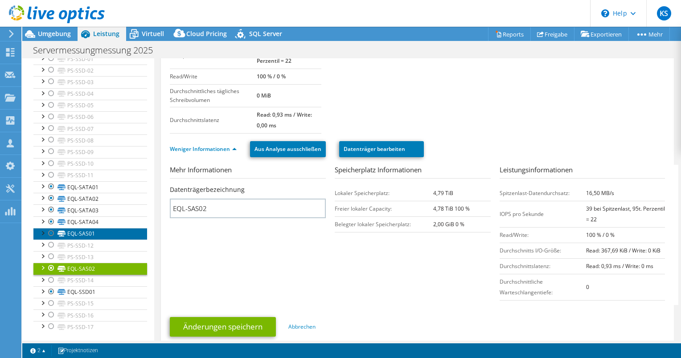
click at [98, 231] on link "EQL-SAS01" at bounding box center [90, 234] width 114 height 12
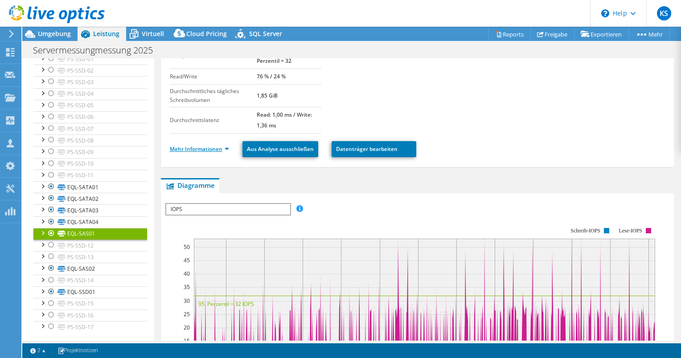
click at [184, 145] on link "Mehr Informationen" at bounding box center [199, 149] width 59 height 8
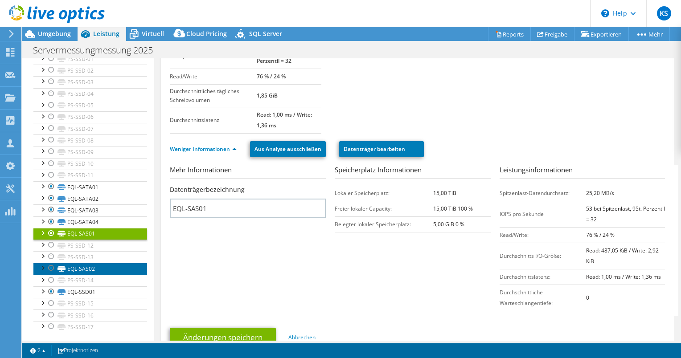
click at [106, 266] on link "EQL-SAS02" at bounding box center [90, 269] width 114 height 12
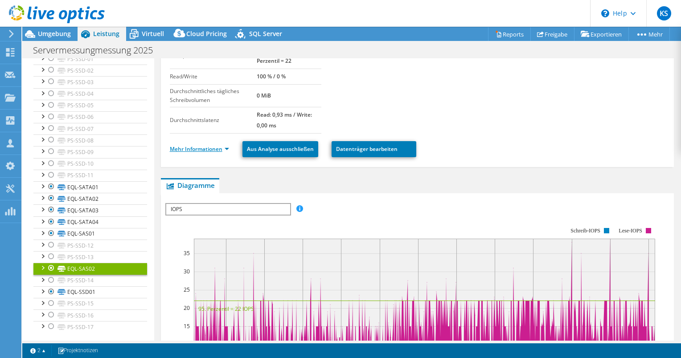
click at [190, 150] on link "Mehr Informationen" at bounding box center [199, 149] width 59 height 8
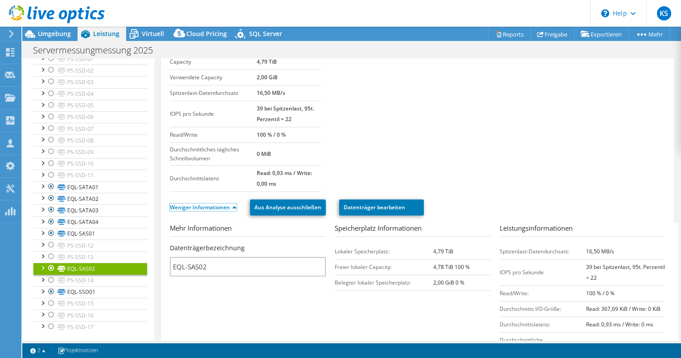
scroll to position [45, 0]
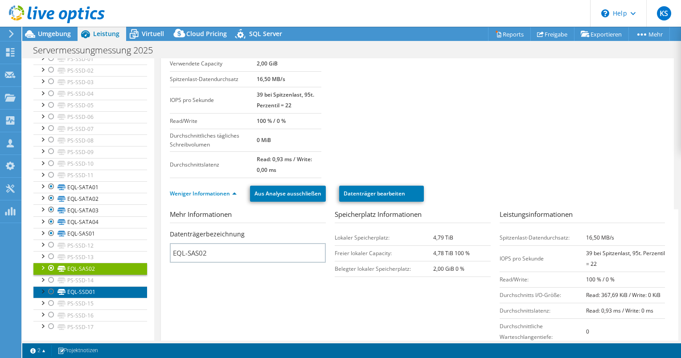
click at [84, 290] on link "EQL-SSD01" at bounding box center [90, 293] width 114 height 12
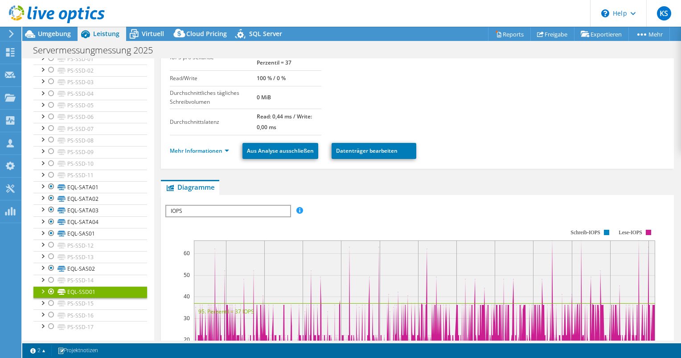
scroll to position [89, 0]
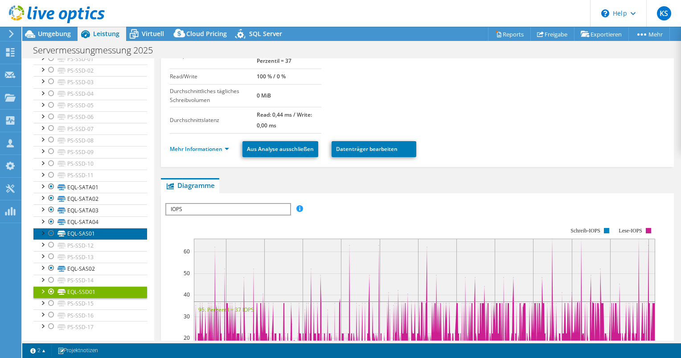
click at [99, 228] on link "EQL-SAS01" at bounding box center [90, 234] width 114 height 12
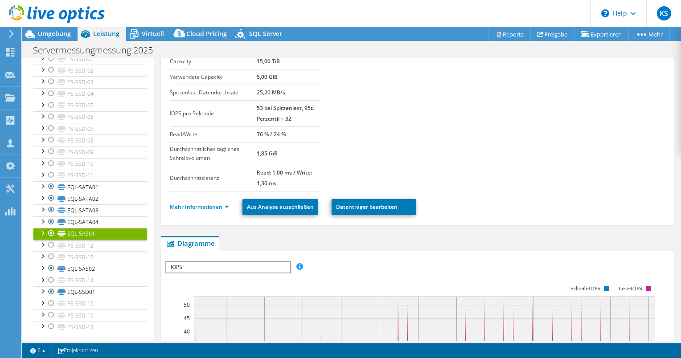
scroll to position [0, 0]
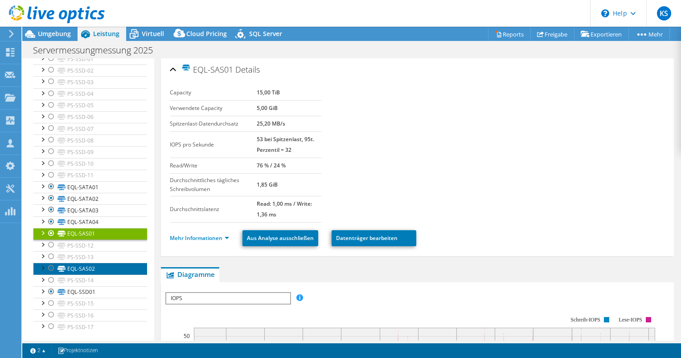
click at [64, 266] on icon at bounding box center [61, 269] width 8 height 6
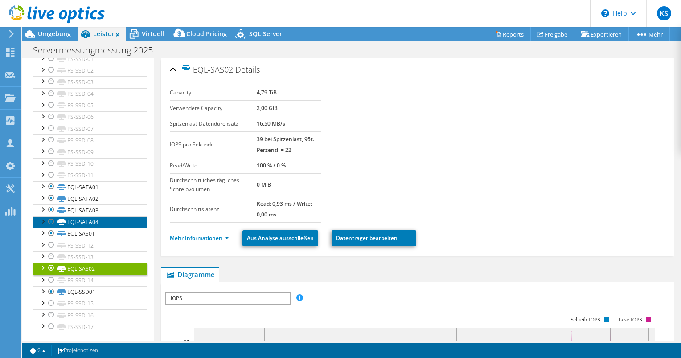
click at [68, 217] on link "EQL-SATA04" at bounding box center [90, 223] width 114 height 12
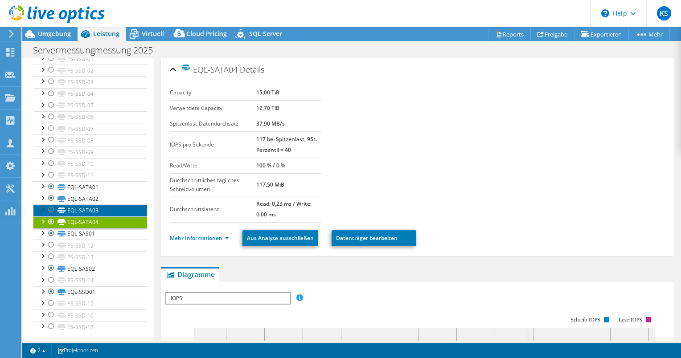
click at [77, 212] on link "EQL-SATA03" at bounding box center [90, 211] width 114 height 12
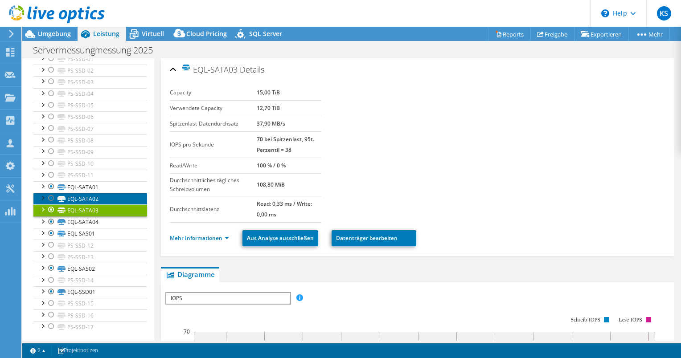
click at [78, 198] on link "EQL-SATA02" at bounding box center [90, 199] width 114 height 12
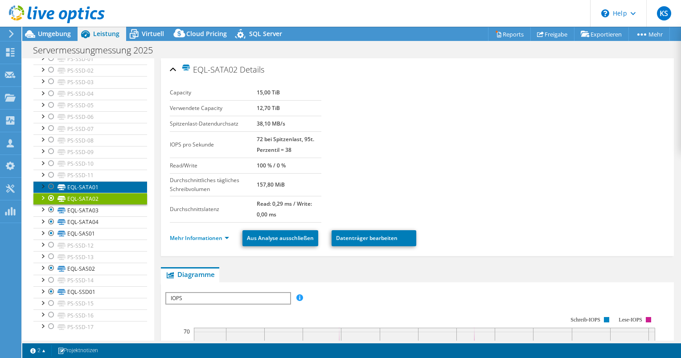
click at [80, 185] on link "EQL-SATA01" at bounding box center [90, 187] width 114 height 12
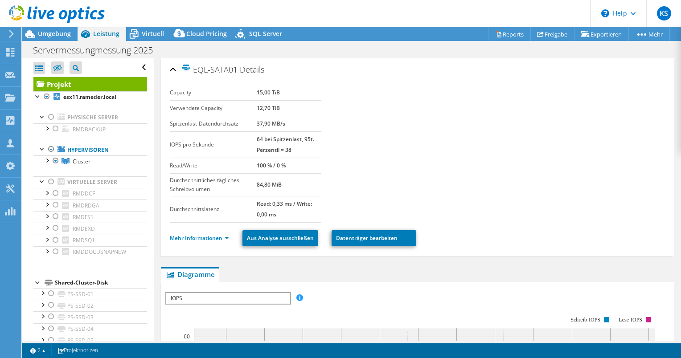
click at [104, 77] on link "Projekt" at bounding box center [90, 84] width 114 height 14
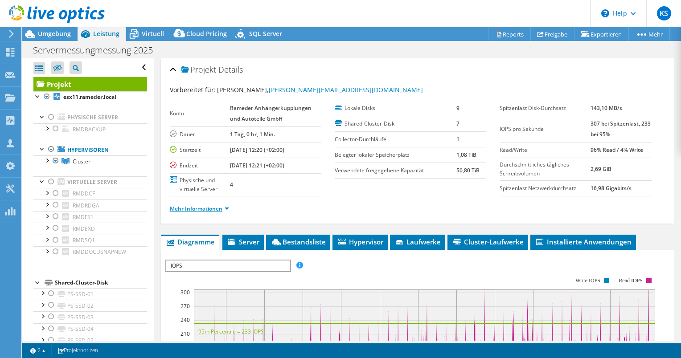
click at [220, 208] on link "Mehr Informationen" at bounding box center [199, 209] width 59 height 8
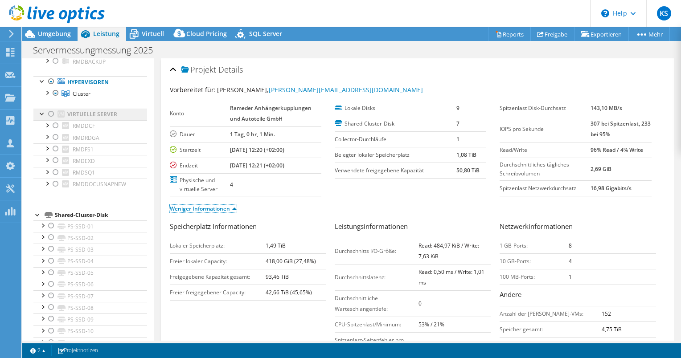
scroll to position [178, 0]
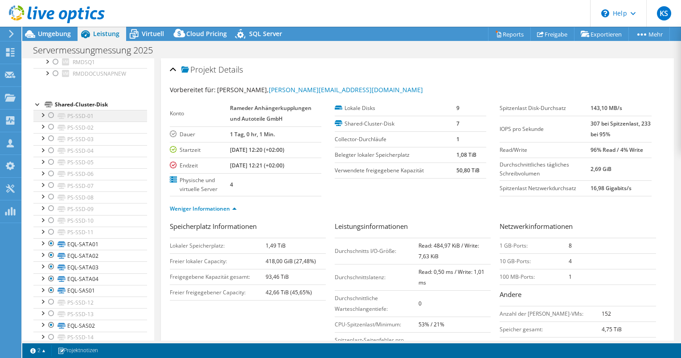
click at [53, 115] on div at bounding box center [51, 115] width 9 height 11
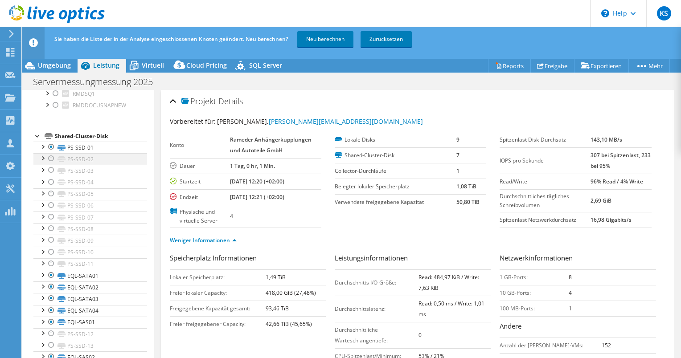
click at [51, 157] on div at bounding box center [51, 158] width 9 height 11
click at [51, 168] on div at bounding box center [51, 170] width 9 height 11
click at [51, 180] on div at bounding box center [51, 182] width 9 height 11
click at [52, 192] on div at bounding box center [51, 193] width 9 height 11
click at [52, 205] on div at bounding box center [51, 205] width 9 height 11
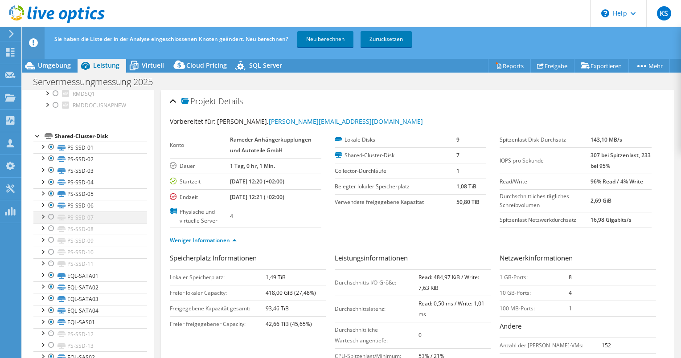
click at [51, 216] on div at bounding box center [51, 217] width 9 height 11
click at [51, 226] on div at bounding box center [51, 228] width 9 height 11
click at [52, 237] on div at bounding box center [51, 240] width 9 height 11
click at [51, 251] on div at bounding box center [51, 252] width 9 height 11
click at [51, 264] on div at bounding box center [51, 263] width 9 height 11
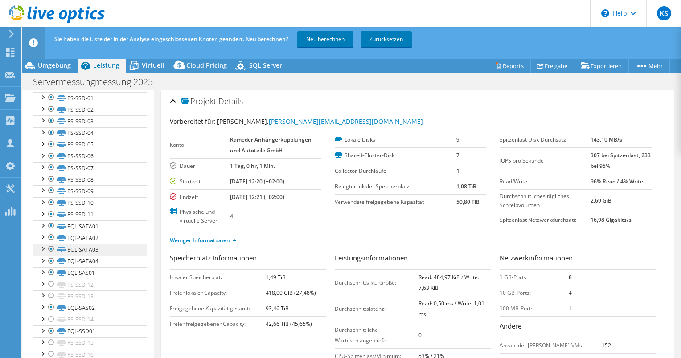
scroll to position [235, 0]
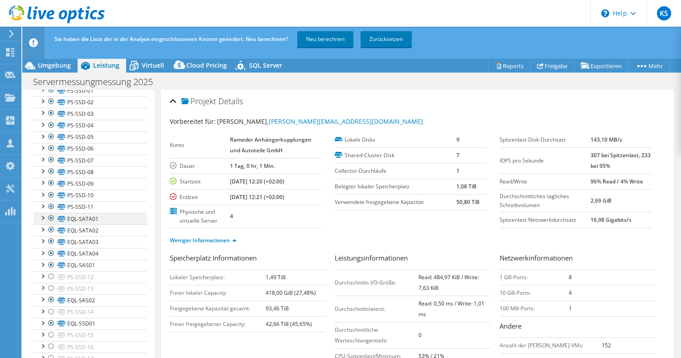
click at [50, 217] on div at bounding box center [51, 218] width 9 height 11
click at [51, 217] on div at bounding box center [51, 218] width 9 height 11
click at [50, 276] on div at bounding box center [51, 276] width 9 height 11
click at [51, 289] on div at bounding box center [51, 288] width 9 height 11
click at [52, 307] on div at bounding box center [51, 312] width 9 height 11
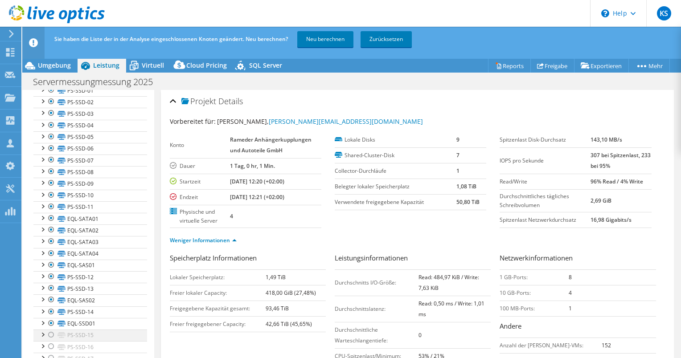
click at [52, 331] on div at bounding box center [51, 335] width 9 height 11
click at [51, 344] on div at bounding box center [51, 346] width 9 height 11
click at [48, 354] on div at bounding box center [51, 358] width 9 height 11
click at [51, 216] on div at bounding box center [51, 218] width 9 height 11
click at [50, 230] on div at bounding box center [51, 230] width 9 height 11
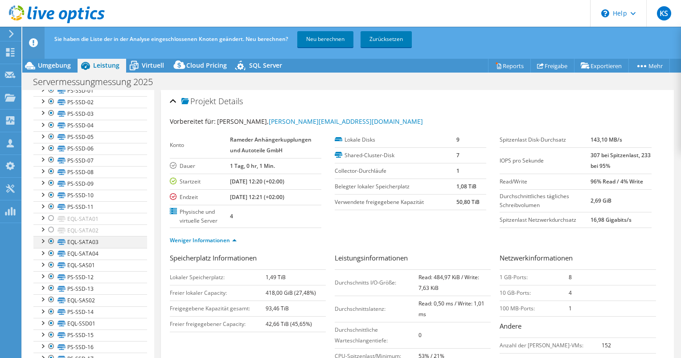
click at [51, 238] on div at bounding box center [51, 241] width 9 height 11
click at [52, 252] on div at bounding box center [51, 253] width 9 height 11
click at [49, 262] on div at bounding box center [51, 265] width 9 height 11
click at [48, 299] on div at bounding box center [51, 300] width 9 height 11
click at [48, 321] on div at bounding box center [51, 323] width 9 height 11
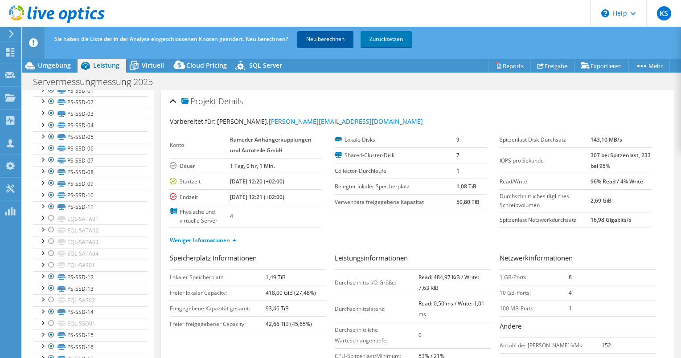
click at [323, 38] on link "Neu berechnen" at bounding box center [325, 39] width 56 height 16
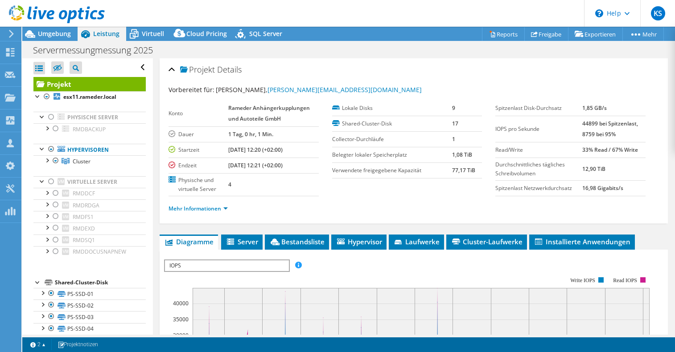
select select "USD"
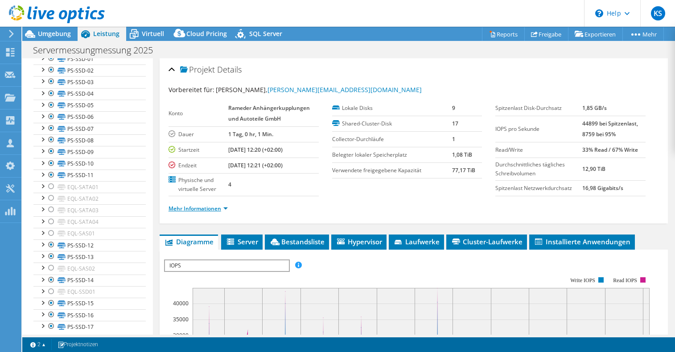
click at [192, 209] on link "Mehr Informationen" at bounding box center [197, 209] width 59 height 8
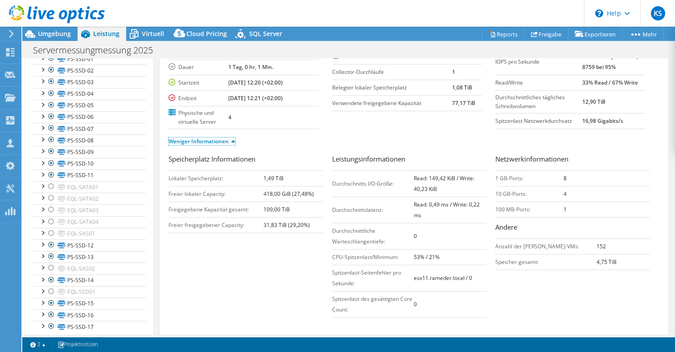
scroll to position [89, 0]
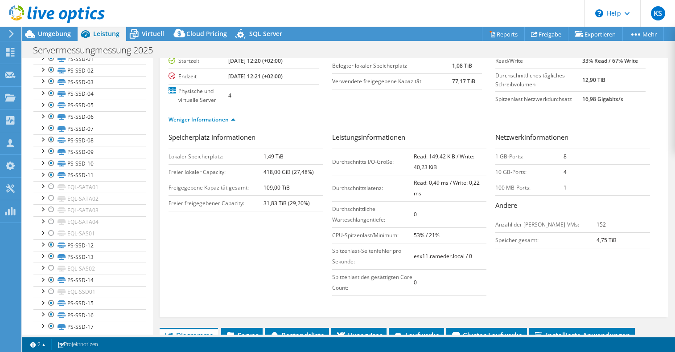
click at [238, 260] on div "Speicherplatz Informationen Lokaler Speicherplatz: 1,49 TiB Freier lokaler Capa…" at bounding box center [413, 216] width 490 height 168
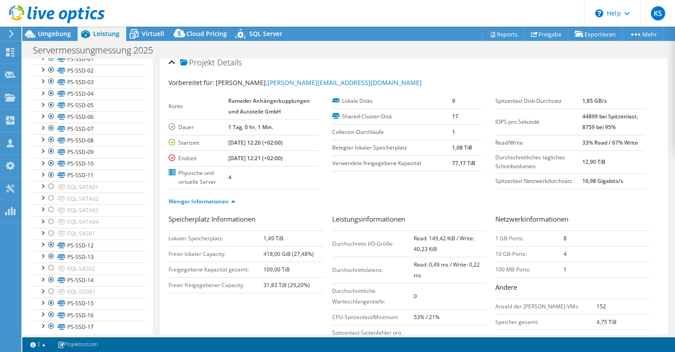
scroll to position [0, 0]
